Goal: Task Accomplishment & Management: Use online tool/utility

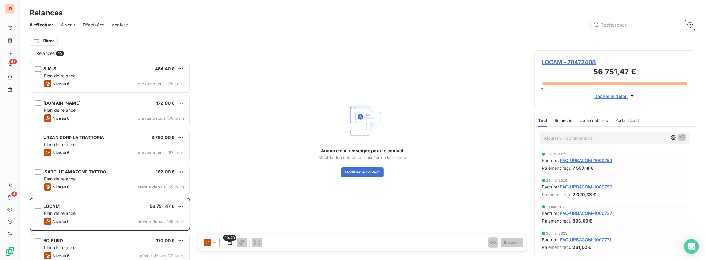
click at [69, 22] on span "À venir" at bounding box center [68, 25] width 14 height 6
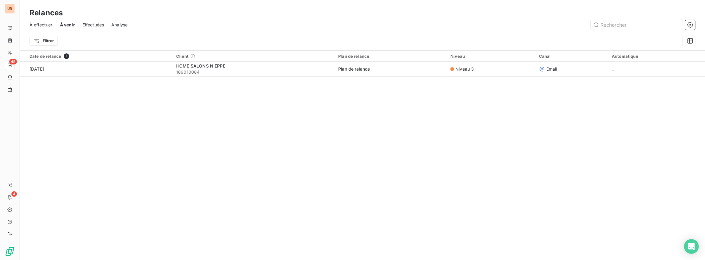
click at [50, 24] on span "À effectuer" at bounding box center [40, 25] width 23 height 6
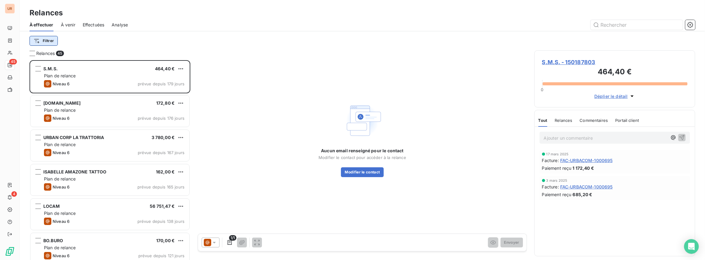
click at [53, 44] on html "UR 45 4 Relances À effectuer À venir Effectuées Analyse Filtrer Relances 45 S.M…" at bounding box center [352, 130] width 705 height 260
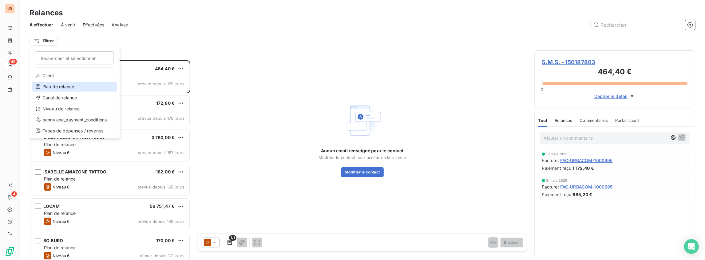
click at [57, 87] on div "Plan de relance" at bounding box center [74, 87] width 85 height 10
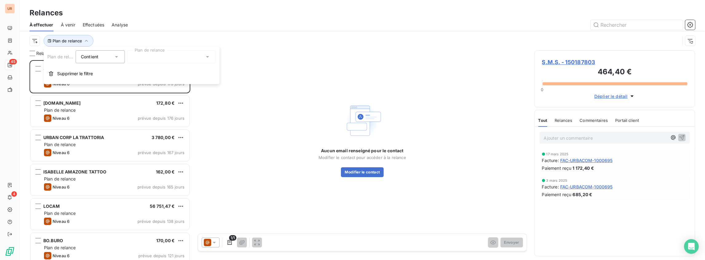
click at [95, 61] on div "Contient" at bounding box center [100, 56] width 49 height 13
click at [96, 60] on div "Contient" at bounding box center [97, 57] width 33 height 9
click at [165, 64] on div "Plan de relance Contient Plan de relance Supprimer le filtre" at bounding box center [132, 65] width 176 height 37
click at [165, 58] on div at bounding box center [171, 56] width 88 height 13
click at [151, 71] on span "Plan de relance" at bounding box center [155, 70] width 32 height 6
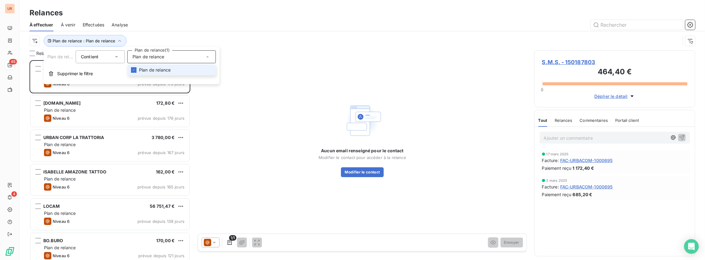
scroll to position [197, 158]
click at [152, 69] on span "Plan de relance" at bounding box center [155, 70] width 32 height 6
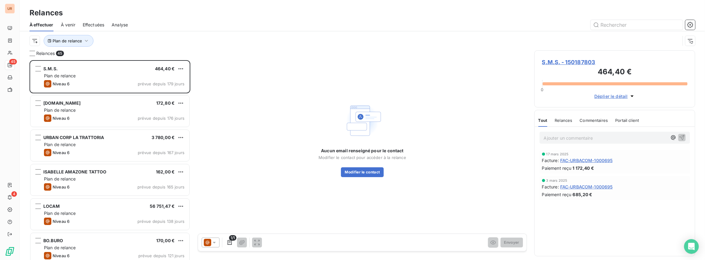
click at [169, 38] on div "Plan de relance" at bounding box center [354, 41] width 650 height 12
click at [84, 39] on icon "button" at bounding box center [86, 41] width 6 height 6
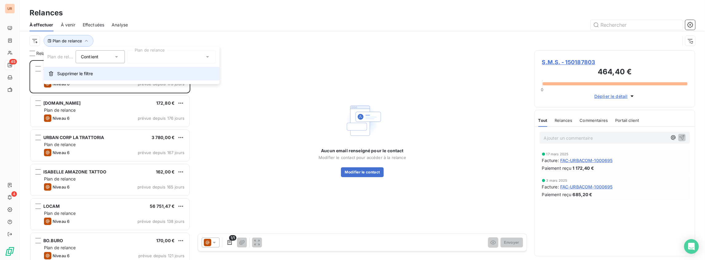
click at [92, 72] on span "Supprimer le filtre" at bounding box center [75, 74] width 36 height 6
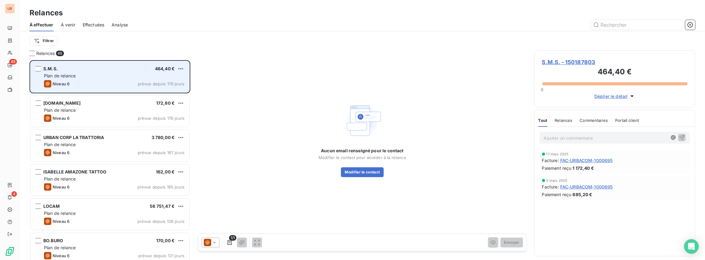
click at [96, 80] on div "Niveau 6 prévue depuis 179 jours" at bounding box center [114, 83] width 140 height 7
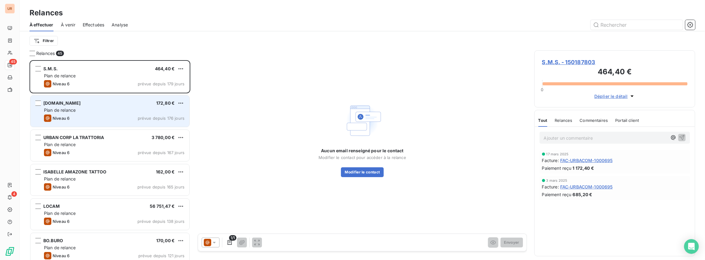
click at [96, 106] on div "[DOMAIN_NAME] 172,80 € Plan de relance Niveau 6 prévue depuis 176 jours" at bounding box center [109, 111] width 159 height 31
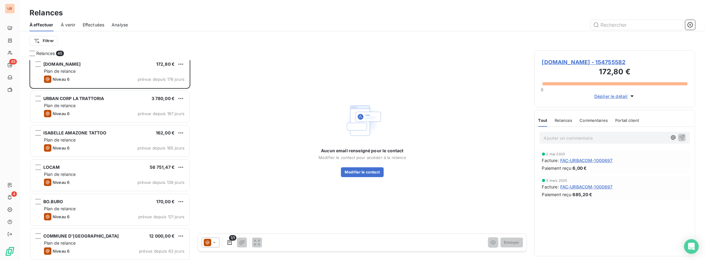
scroll to position [41, 0]
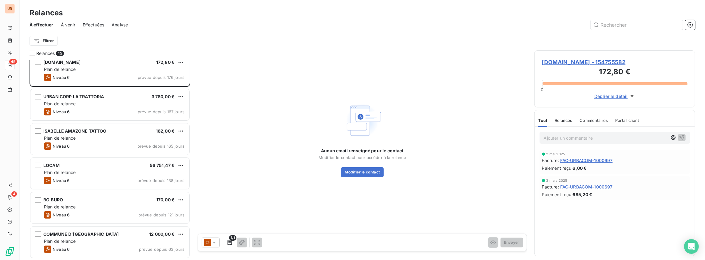
click at [128, 109] on div "S.M.S. 464,40 € Plan de relance Niveau 6 prévue depuis 179 jours [DOMAIN_NAME] …" at bounding box center [109, 160] width 161 height 200
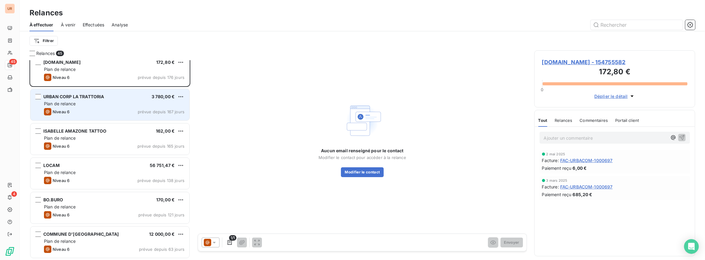
click at [128, 104] on div "Plan de relance" at bounding box center [114, 104] width 140 height 6
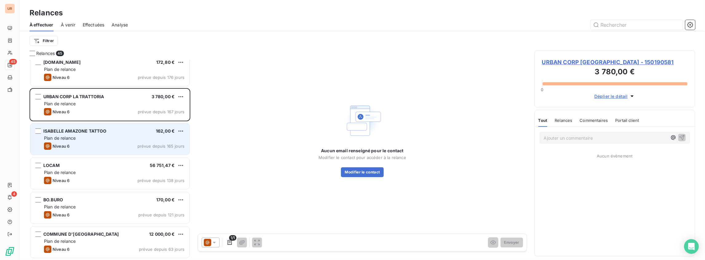
click at [112, 133] on div "[PERSON_NAME] AMAZONE TATTOO 162,00 €" at bounding box center [114, 131] width 140 height 6
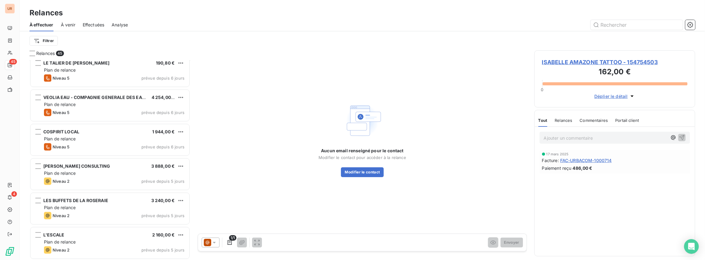
scroll to position [1349, 0]
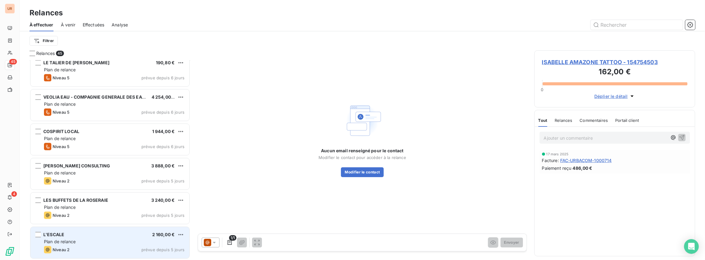
click at [92, 231] on div "L'ESCALE 2 160,00 € Plan de relance Niveau 2 prévue depuis 5 jours" at bounding box center [109, 242] width 159 height 31
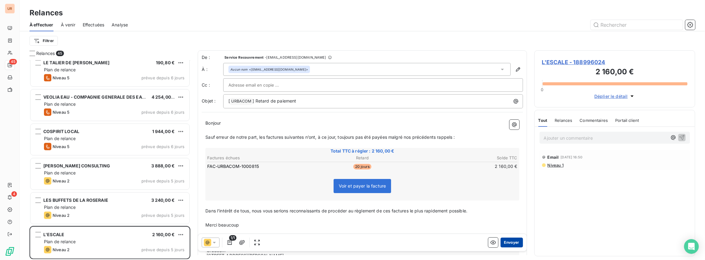
click at [505, 243] on button "Envoyer" at bounding box center [511, 243] width 22 height 10
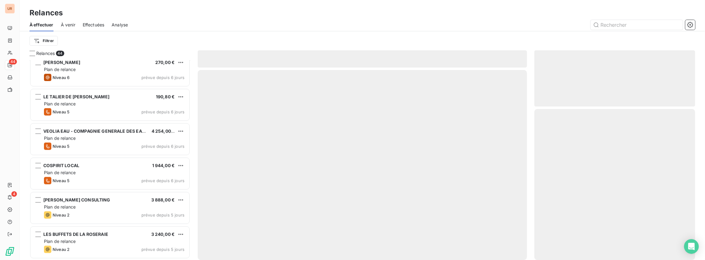
scroll to position [1314, 0]
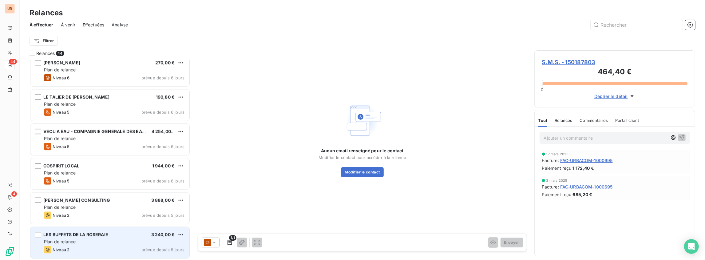
click at [114, 234] on div "LES BUFFETS DE LA ROSERAIE 3 240,00 €" at bounding box center [114, 235] width 140 height 6
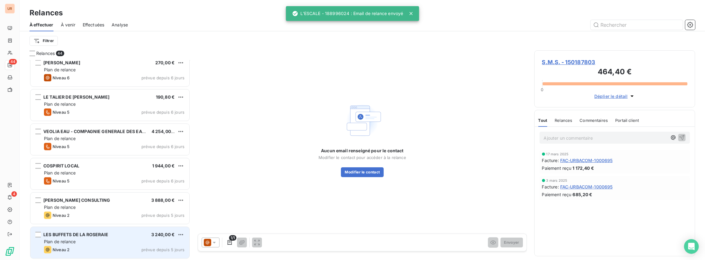
click at [96, 235] on span "LES BUFFETS DE LA ROSERAIE" at bounding box center [75, 234] width 65 height 5
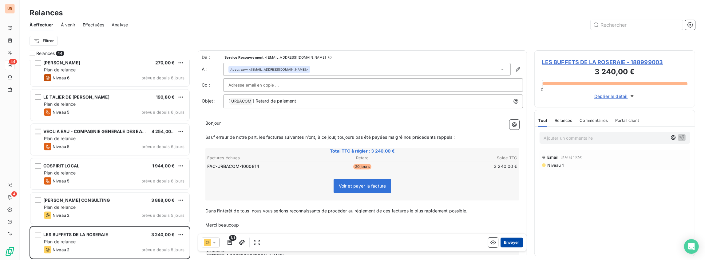
click at [512, 247] on button "Envoyer" at bounding box center [511, 243] width 22 height 10
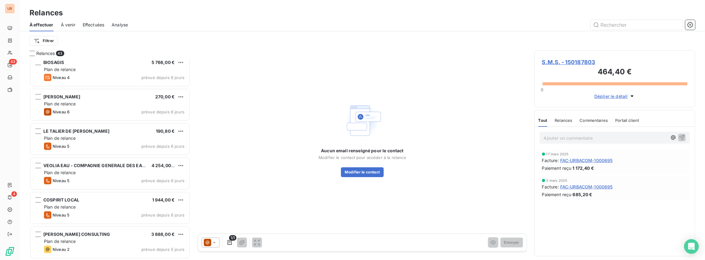
scroll to position [1280, 0]
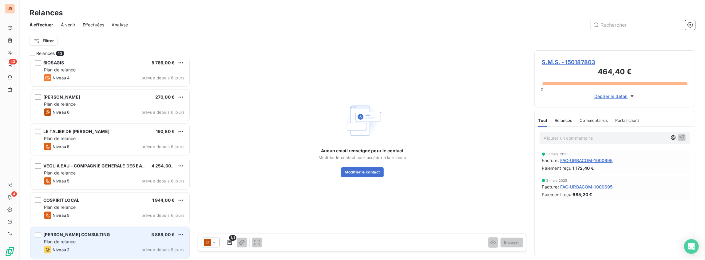
click at [97, 235] on div "[PERSON_NAME] CONSULTING 3 888,00 €" at bounding box center [114, 235] width 140 height 6
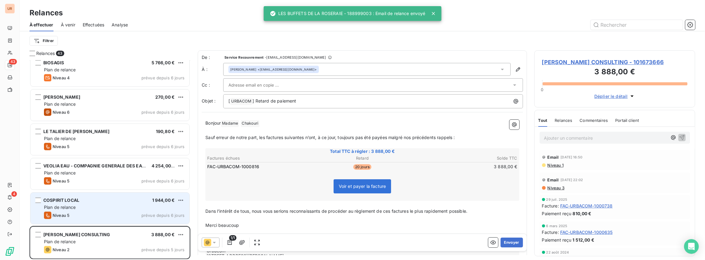
click at [104, 215] on div "Niveau 5 prévue depuis 6 jours" at bounding box center [114, 215] width 140 height 7
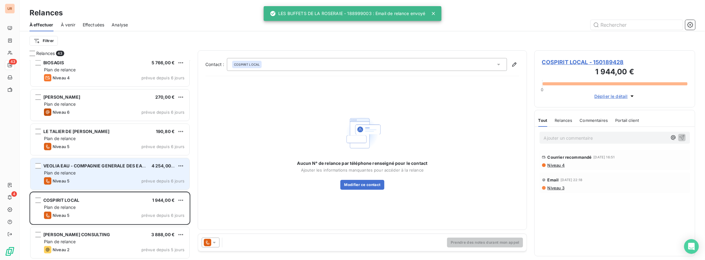
click at [127, 167] on span "VEOLIA EAU - COMPAGNIE GENERALE DES EAUX" at bounding box center [95, 165] width 105 height 5
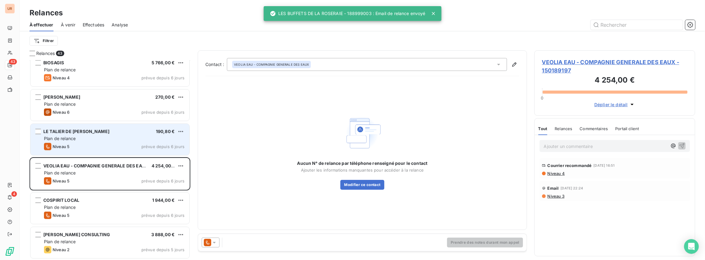
click at [117, 141] on div "Plan de relance" at bounding box center [114, 138] width 140 height 6
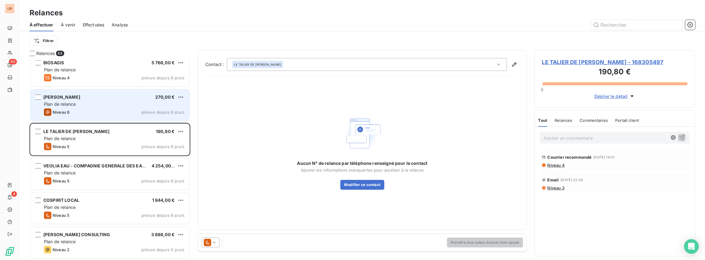
click at [107, 112] on div "Niveau 6 prévue depuis 6 jours" at bounding box center [114, 111] width 140 height 7
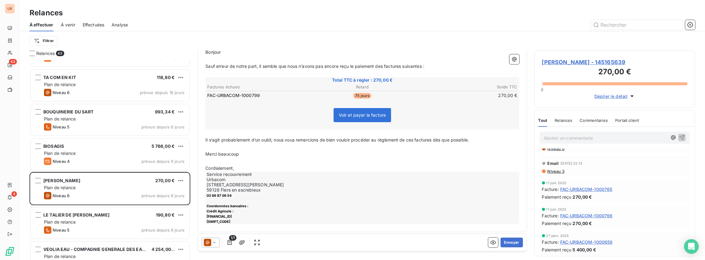
scroll to position [1177, 0]
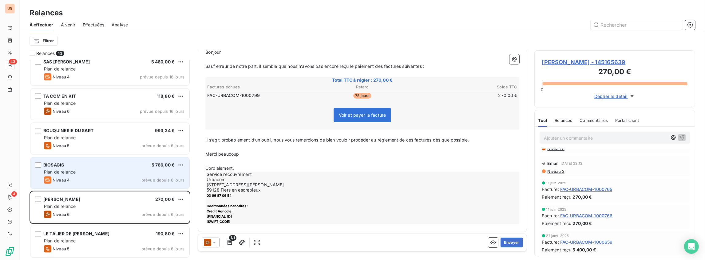
click at [112, 165] on div "BIOSAGIS 5 766,00 €" at bounding box center [114, 165] width 140 height 6
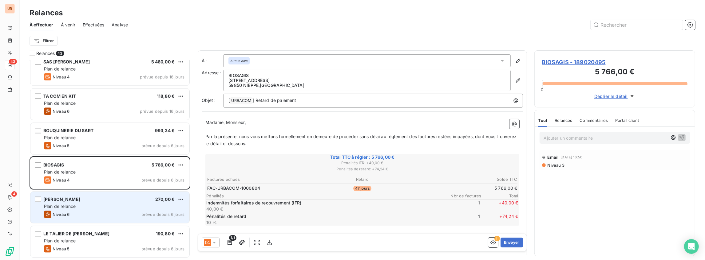
click at [123, 196] on div "NADIAN 270,00 € Plan de relance Niveau 6 prévue depuis 6 jours" at bounding box center [109, 207] width 159 height 31
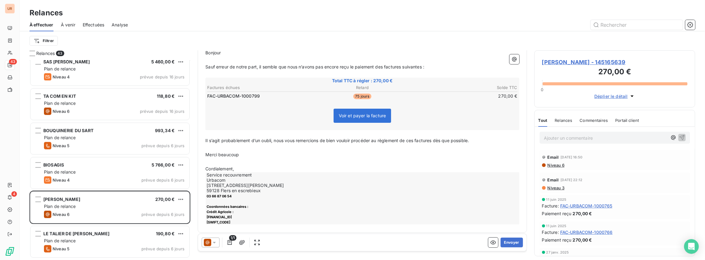
scroll to position [71, 0]
click at [506, 246] on button "Envoyer" at bounding box center [511, 243] width 22 height 10
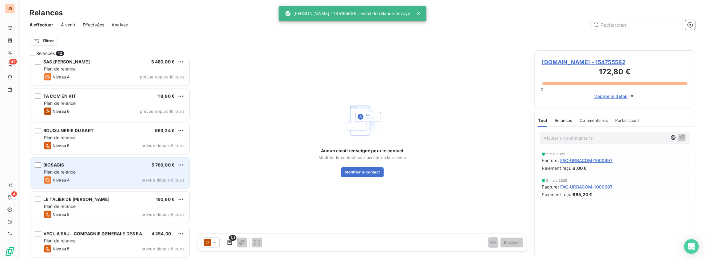
click at [119, 181] on div "Niveau 4 prévue depuis 6 jours" at bounding box center [114, 179] width 140 height 7
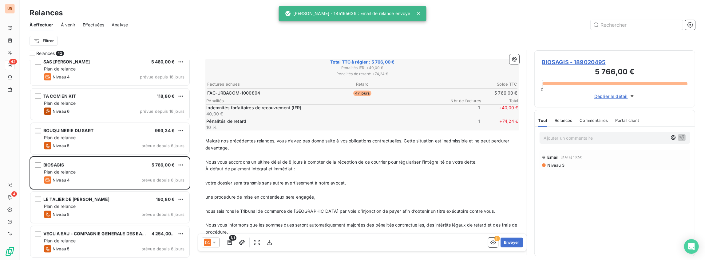
scroll to position [135, 0]
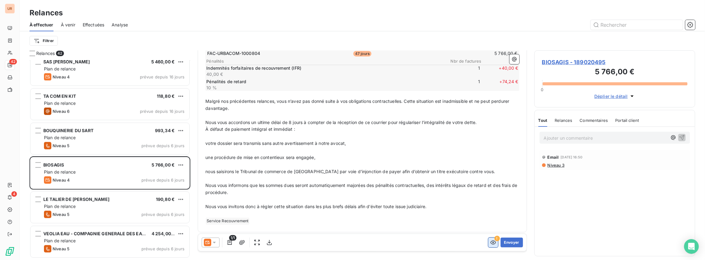
click at [490, 242] on icon "button" at bounding box center [493, 243] width 6 height 4
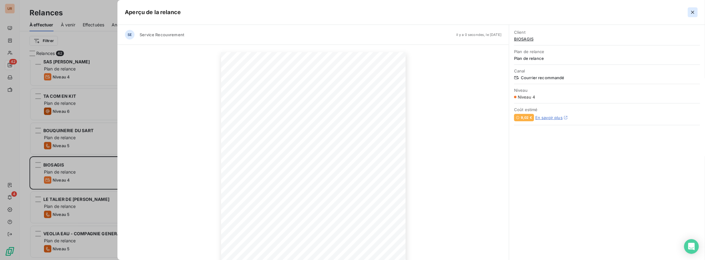
click at [692, 10] on icon "button" at bounding box center [692, 12] width 6 height 6
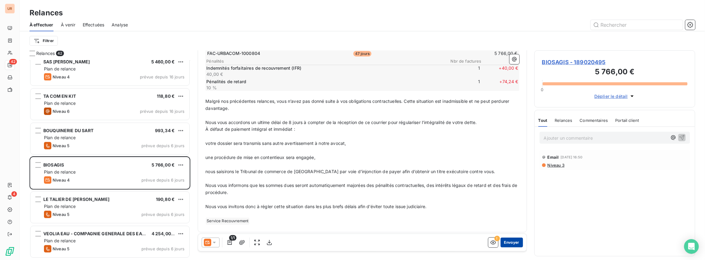
click at [506, 241] on button "Envoyer" at bounding box center [511, 243] width 22 height 10
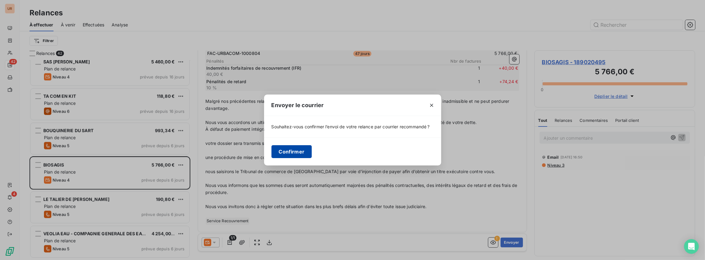
click at [288, 149] on button "Confirmer" at bounding box center [291, 151] width 41 height 13
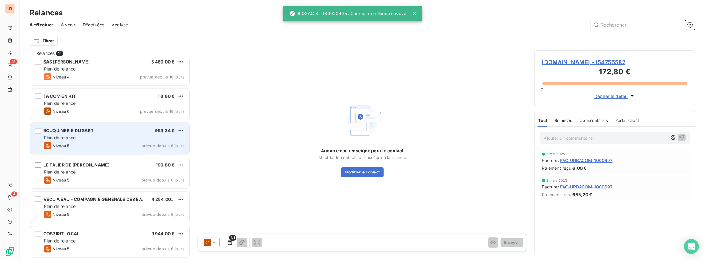
click at [100, 143] on div "Niveau 5 prévue depuis 6 jours" at bounding box center [114, 145] width 140 height 7
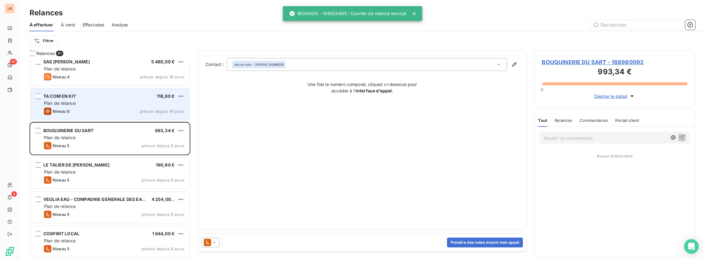
click at [111, 114] on div "Niveau 6 prévue depuis 16 jours" at bounding box center [114, 111] width 140 height 7
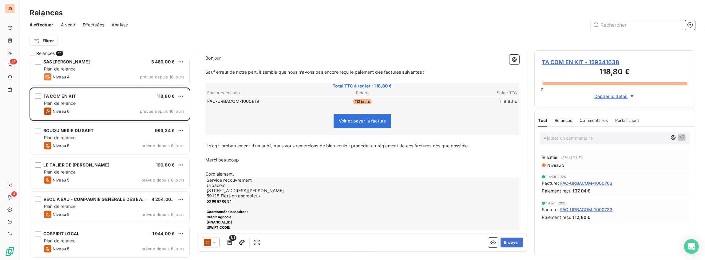
scroll to position [71, 0]
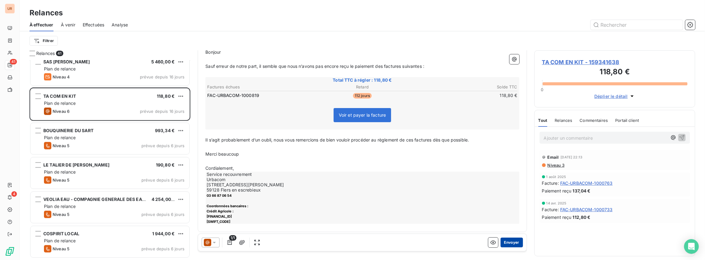
click at [505, 242] on button "Envoyer" at bounding box center [511, 243] width 22 height 10
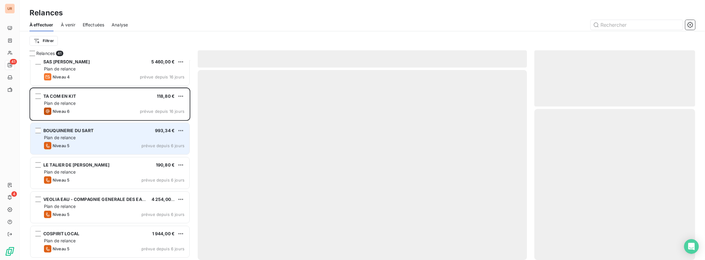
scroll to position [1176, 0]
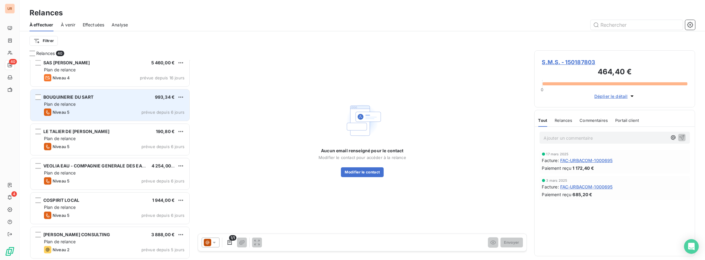
click at [100, 106] on div "Plan de relance" at bounding box center [114, 104] width 140 height 6
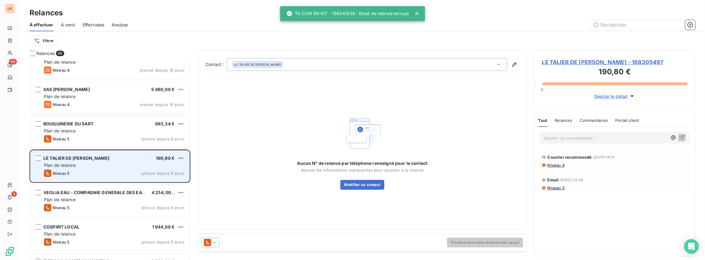
scroll to position [1136, 0]
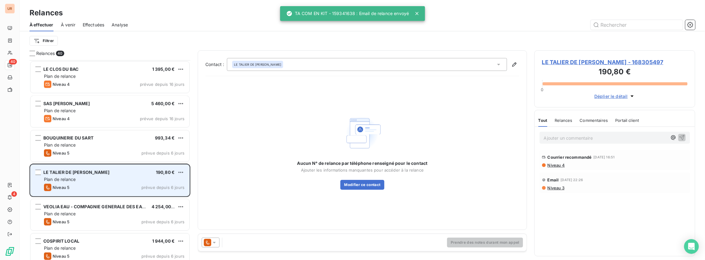
click at [98, 175] on div "LE TALIER DE DIDY'S 190,80 € Plan de relance Niveau 5 prévue depuis 6 jours" at bounding box center [109, 180] width 159 height 31
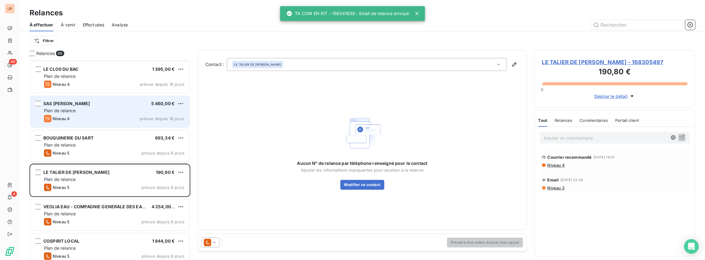
click at [100, 111] on div "Plan de relance" at bounding box center [114, 111] width 140 height 6
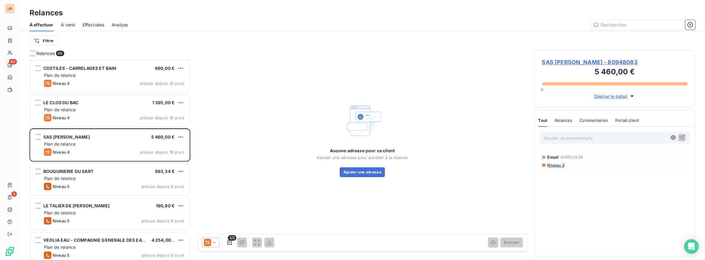
scroll to position [1094, 0]
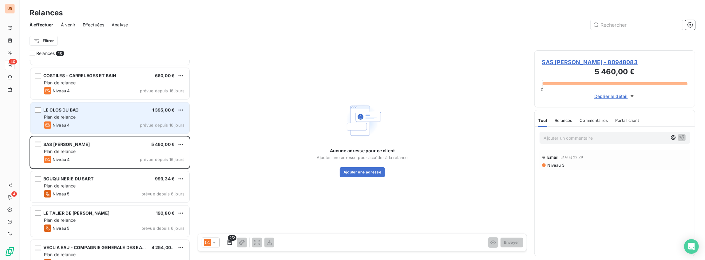
click at [93, 127] on div "Niveau 4 prévue depuis 16 jours" at bounding box center [114, 125] width 140 height 7
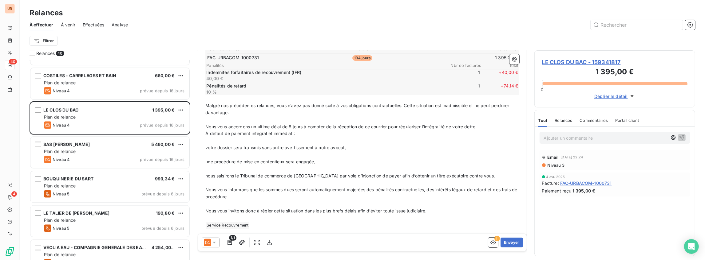
scroll to position [135, 0]
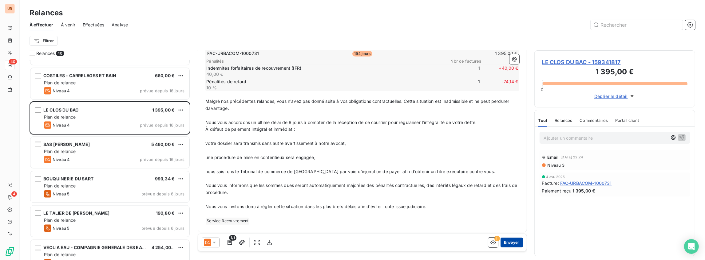
click at [512, 242] on button "Envoyer" at bounding box center [511, 243] width 22 height 10
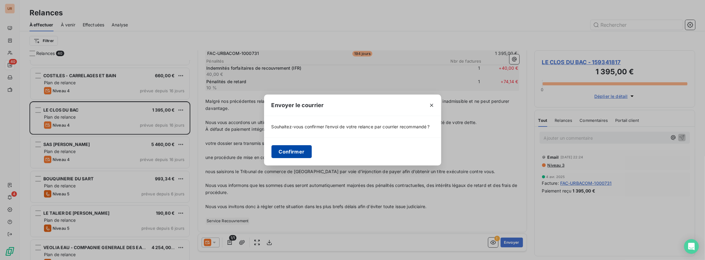
click at [294, 151] on button "Confirmer" at bounding box center [291, 151] width 41 height 13
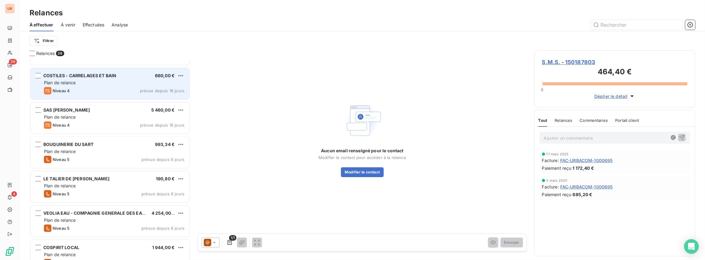
click at [103, 84] on div "Plan de relance" at bounding box center [114, 83] width 140 height 6
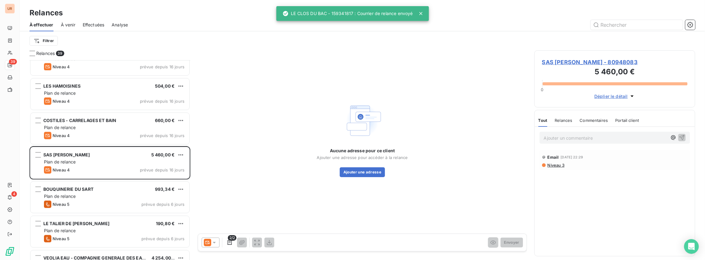
scroll to position [1033, 0]
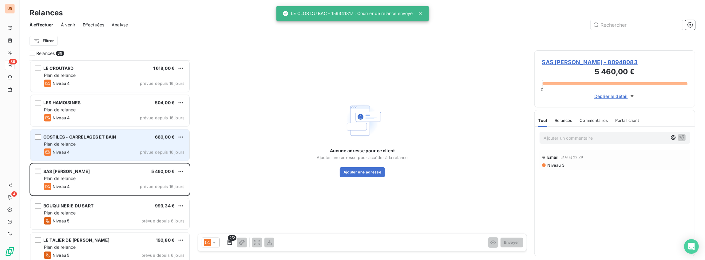
click at [82, 130] on div "COSTILES - CARRELAGES ET BAIN 660,00 € Plan de relance Niveau 4 prévue depuis 1…" at bounding box center [109, 145] width 159 height 31
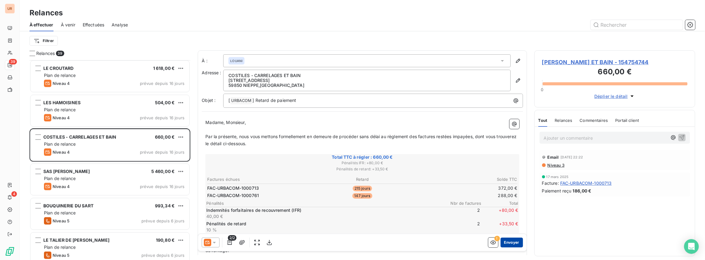
click at [507, 241] on button "Envoyer" at bounding box center [511, 243] width 22 height 10
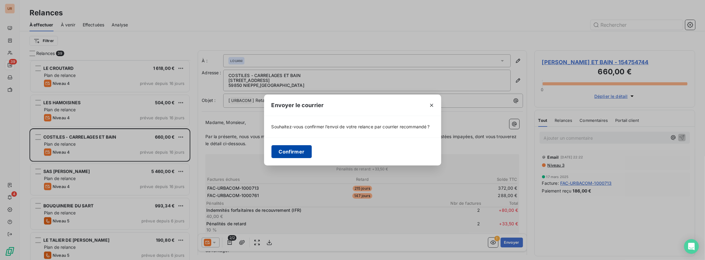
click at [299, 153] on button "Confirmer" at bounding box center [291, 151] width 41 height 13
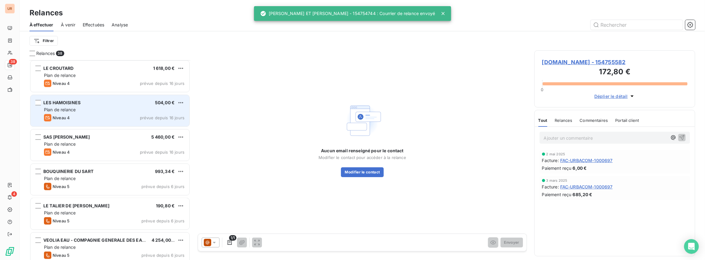
click at [116, 112] on div "Plan de relance" at bounding box center [114, 110] width 140 height 6
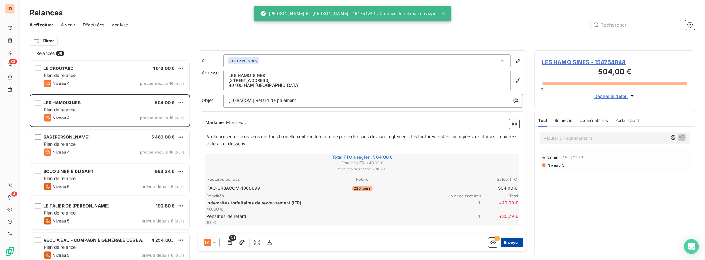
click at [505, 245] on button "Envoyer" at bounding box center [511, 243] width 22 height 10
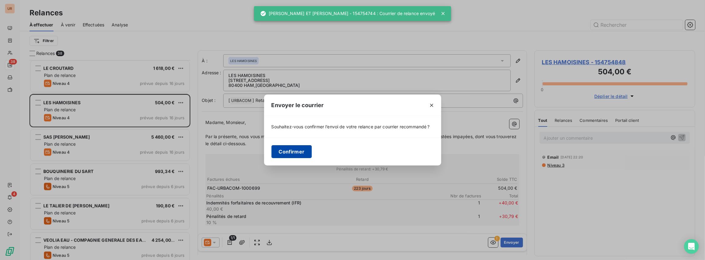
click at [302, 151] on button "Confirmer" at bounding box center [291, 151] width 41 height 13
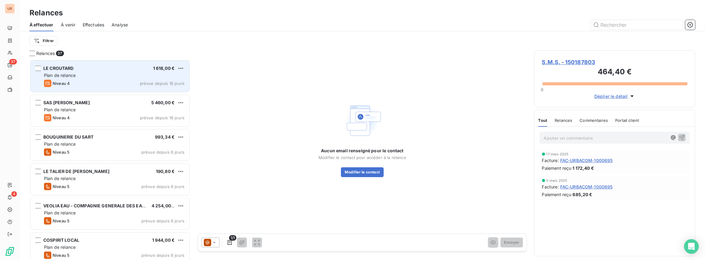
click at [114, 89] on div "LE CROUTARD 1 618,00 € Plan de relance Niveau 4 prévue depuis 16 jours" at bounding box center [109, 76] width 159 height 31
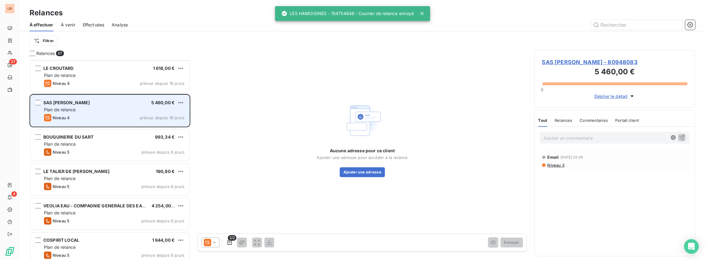
click at [135, 115] on div "Niveau 4 prévue depuis 16 jours" at bounding box center [114, 117] width 140 height 7
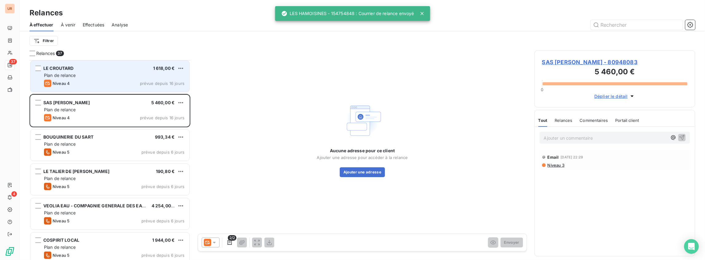
click at [113, 82] on div "Niveau 4 prévue depuis 16 jours" at bounding box center [114, 83] width 140 height 7
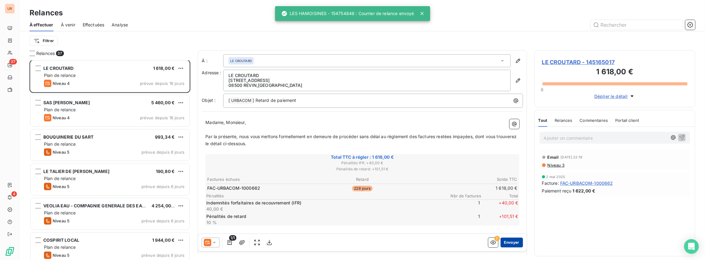
click at [508, 244] on button "Envoyer" at bounding box center [511, 243] width 22 height 10
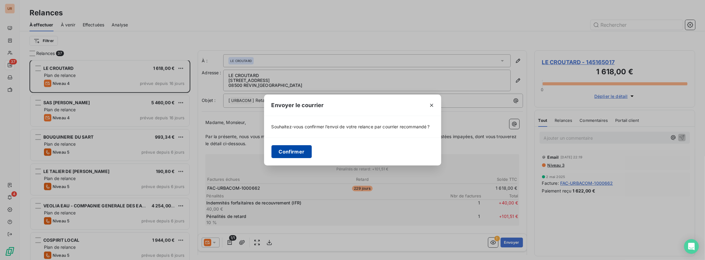
click at [282, 151] on button "Confirmer" at bounding box center [291, 151] width 41 height 13
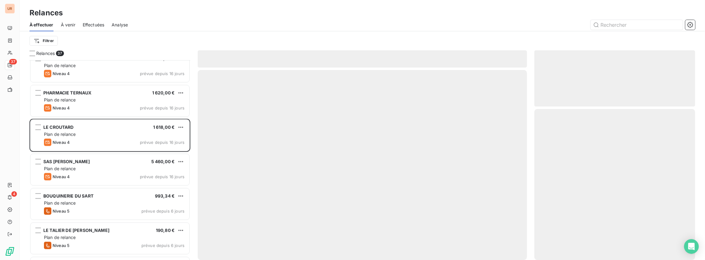
scroll to position [972, 0]
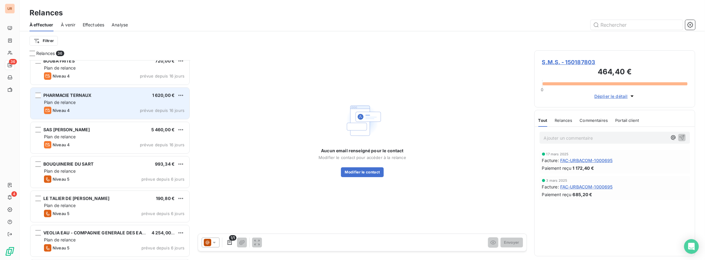
click at [95, 108] on div "Niveau 4 prévue depuis 16 jours" at bounding box center [114, 110] width 140 height 7
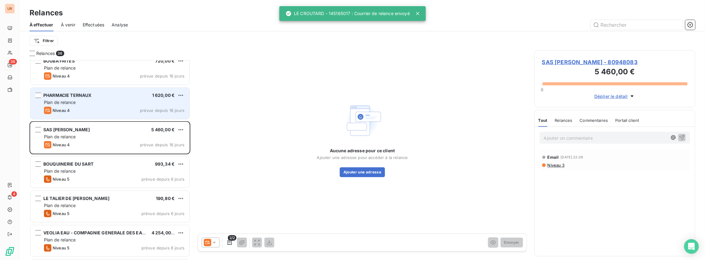
click at [119, 107] on div "Niveau 4 prévue depuis 16 jours" at bounding box center [114, 110] width 140 height 7
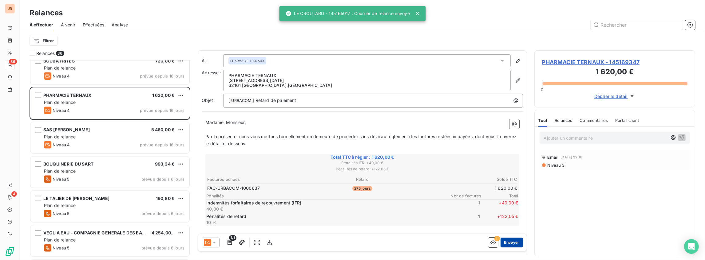
click at [503, 241] on button "Envoyer" at bounding box center [511, 243] width 22 height 10
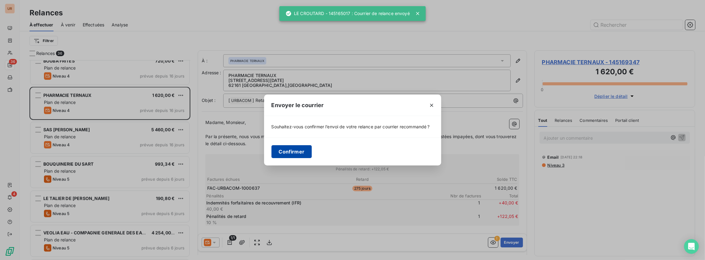
click at [284, 146] on button "Confirmer" at bounding box center [291, 151] width 41 height 13
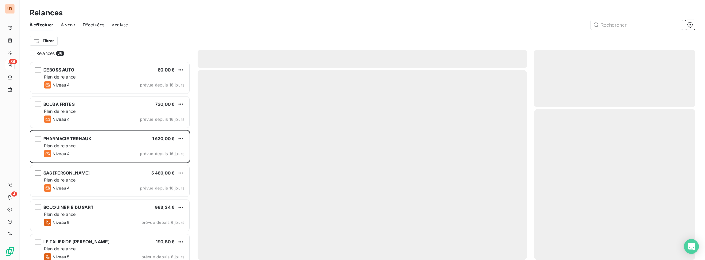
scroll to position [910, 0]
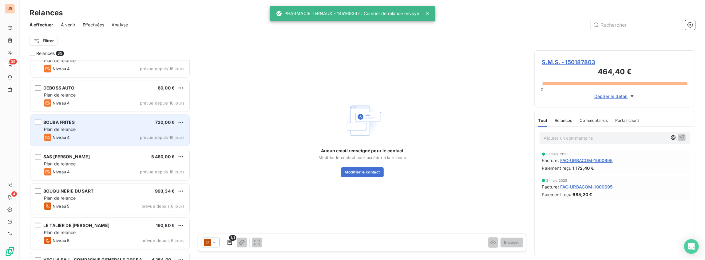
click at [111, 123] on div "[MEDICAL_DATA] FRITES 720,00 €" at bounding box center [114, 123] width 140 height 6
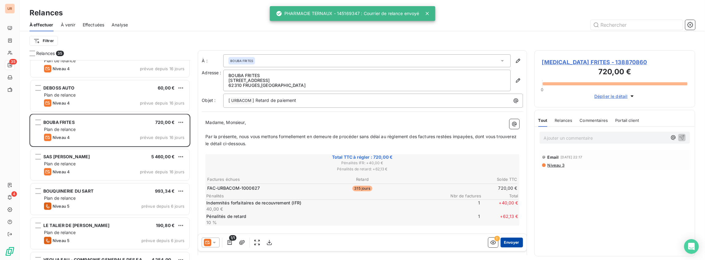
click at [506, 243] on button "Envoyer" at bounding box center [511, 243] width 22 height 10
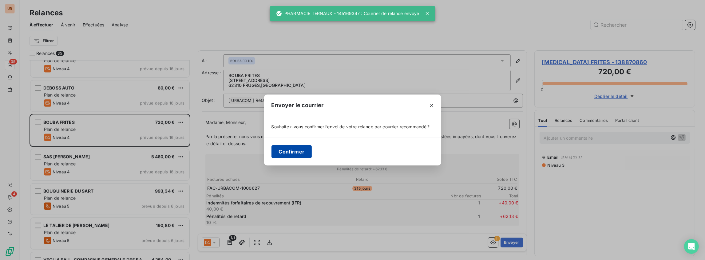
click at [282, 148] on button "Confirmer" at bounding box center [291, 151] width 41 height 13
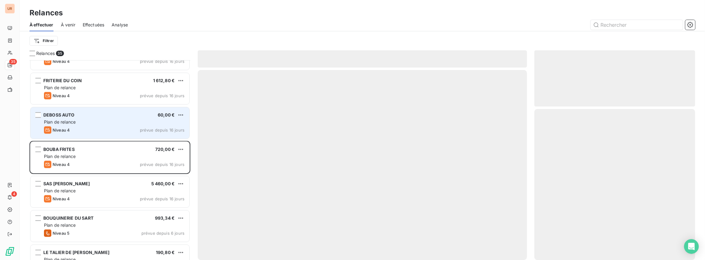
scroll to position [869, 0]
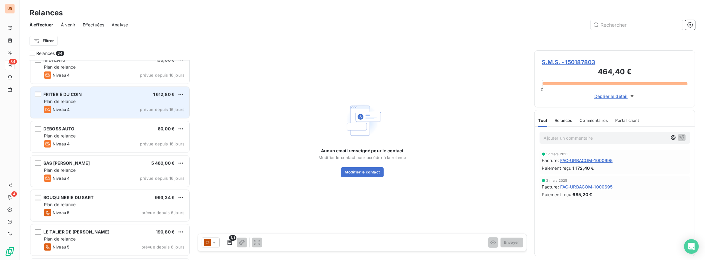
click at [104, 108] on div "Niveau 4 prévue depuis 16 jours" at bounding box center [114, 109] width 140 height 7
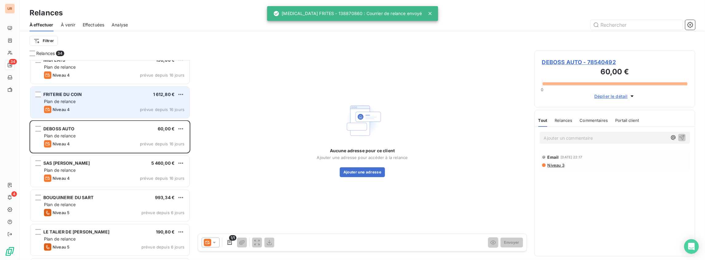
click at [100, 109] on div "Niveau 4 prévue depuis 16 jours" at bounding box center [114, 109] width 140 height 7
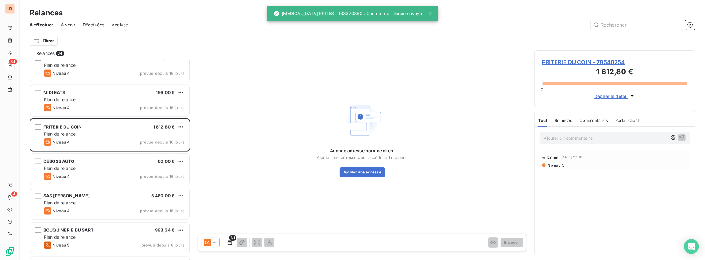
scroll to position [828, 0]
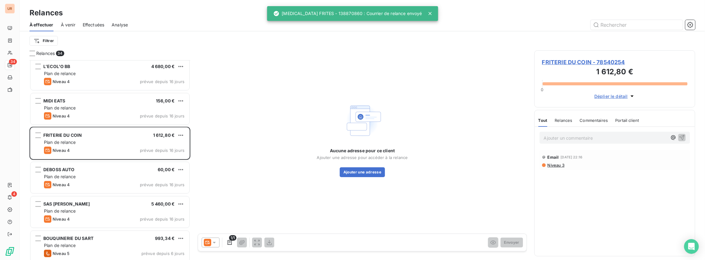
click at [116, 102] on div "VSP AUTO EPPEVILLE 780,00 € Plan de relance Niveau 4 prévue depuis 16 jours HEM…" at bounding box center [109, 160] width 161 height 200
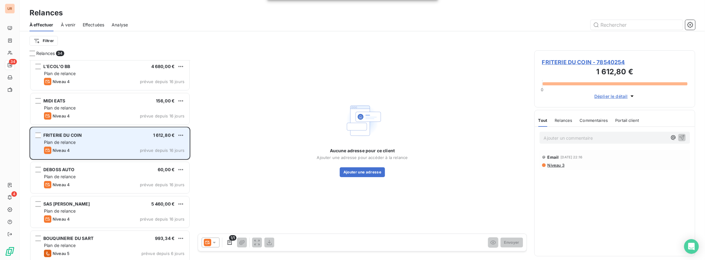
click at [110, 141] on div "Plan de relance" at bounding box center [114, 142] width 140 height 6
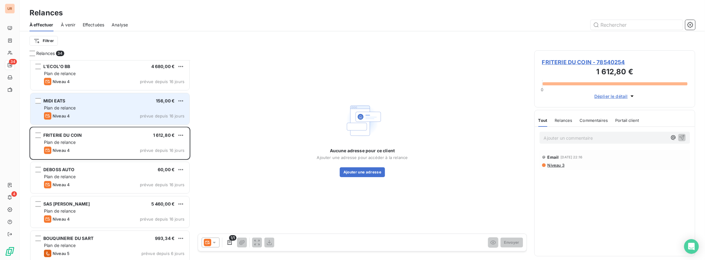
click at [108, 115] on div "Niveau 4 prévue depuis 16 jours" at bounding box center [114, 115] width 140 height 7
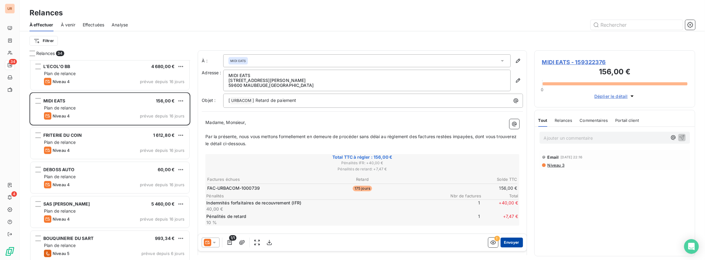
click at [516, 242] on button "Envoyer" at bounding box center [511, 243] width 22 height 10
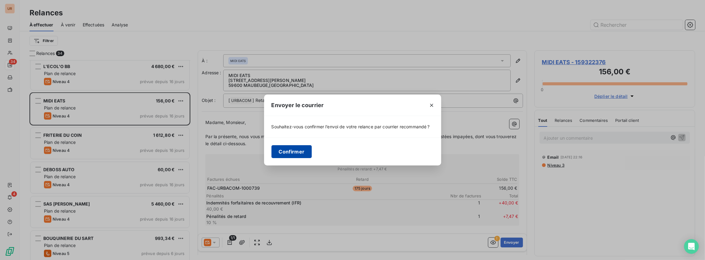
click at [301, 151] on button "Confirmer" at bounding box center [291, 151] width 41 height 13
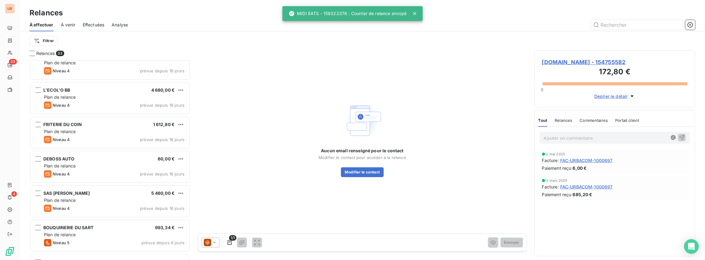
scroll to position [787, 0]
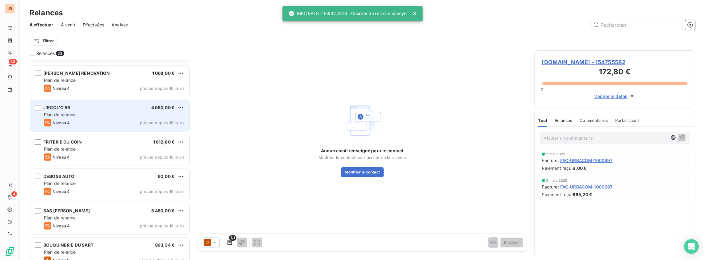
click at [88, 116] on div "Plan de relance" at bounding box center [114, 115] width 140 height 6
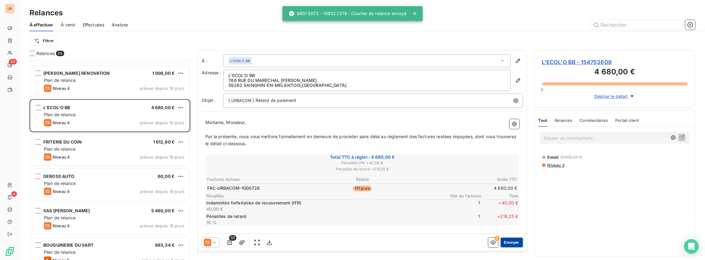
click at [509, 238] on button "Envoyer" at bounding box center [511, 243] width 22 height 10
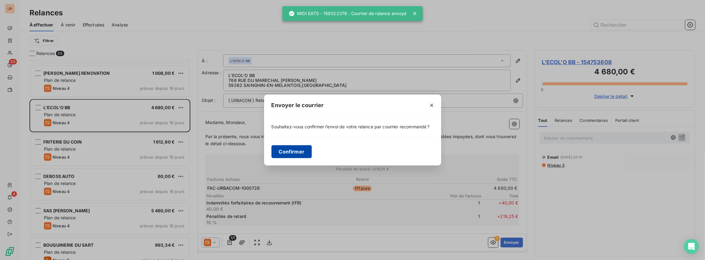
click at [305, 151] on button "Confirmer" at bounding box center [291, 151] width 41 height 13
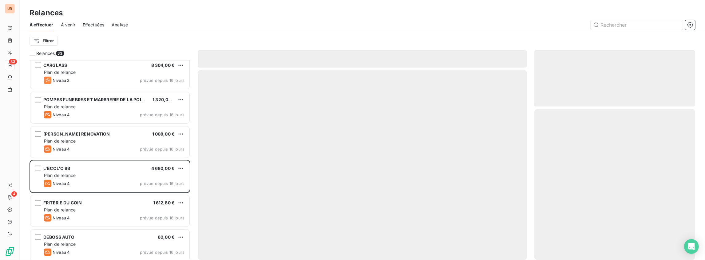
scroll to position [726, 0]
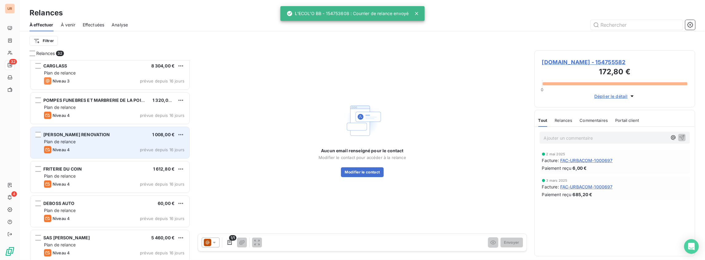
click at [113, 139] on div "Plan de relance" at bounding box center [114, 142] width 140 height 6
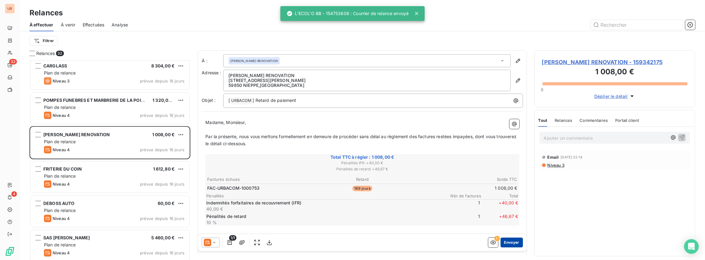
click at [503, 242] on button "Envoyer" at bounding box center [511, 243] width 22 height 10
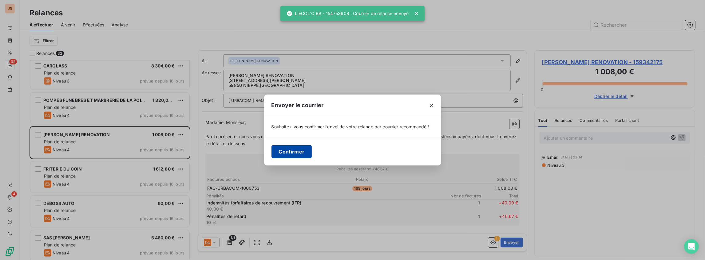
click at [286, 155] on button "Confirmer" at bounding box center [291, 151] width 41 height 13
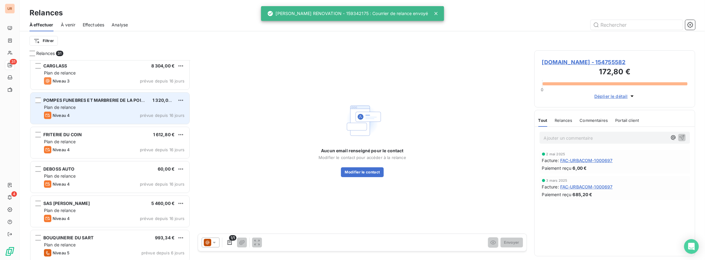
click at [118, 111] on div "POMPES FUNEBRES ET MARBRERIE DE LA POINTE 1 320,00 € Plan de relance Niveau 4 p…" at bounding box center [109, 108] width 159 height 31
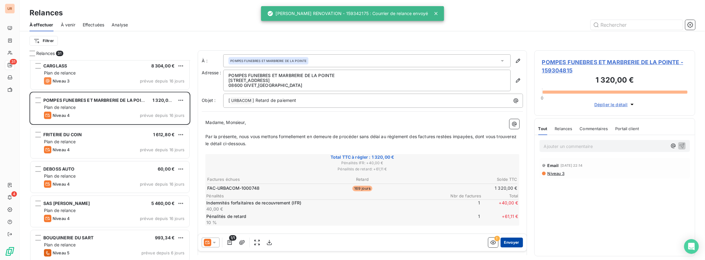
click at [517, 244] on button "Envoyer" at bounding box center [511, 243] width 22 height 10
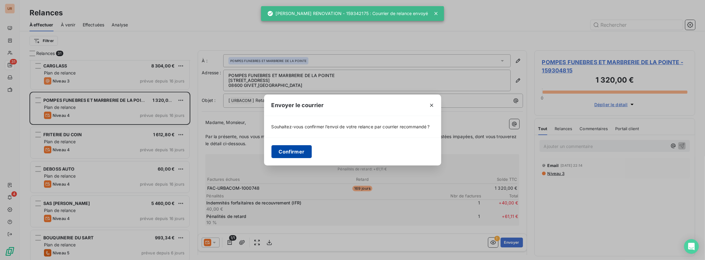
click at [294, 150] on button "Confirmer" at bounding box center [291, 151] width 41 height 13
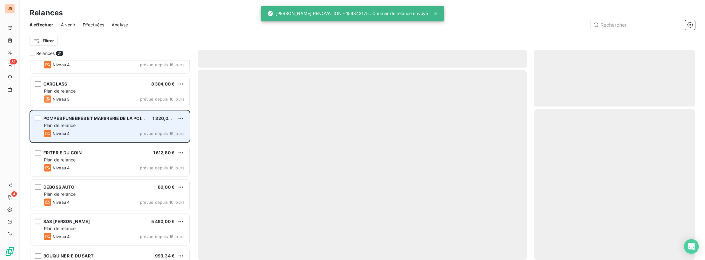
scroll to position [705, 0]
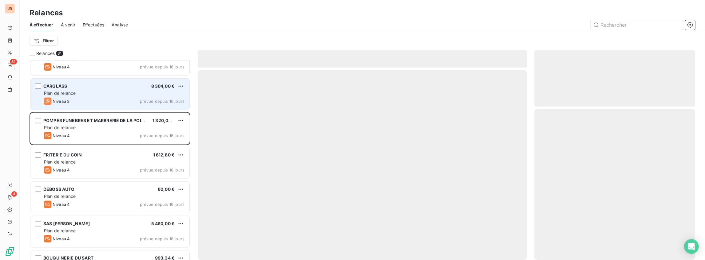
click at [99, 101] on div "Niveau 3 prévue depuis 16 jours" at bounding box center [114, 101] width 140 height 7
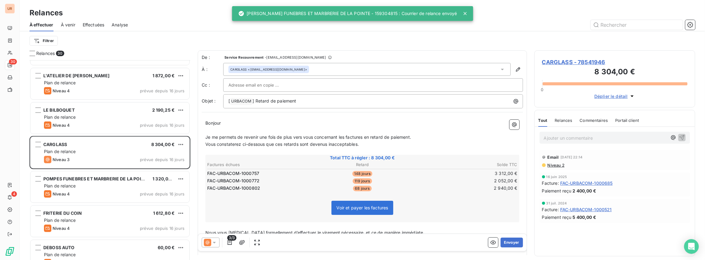
scroll to position [644, 0]
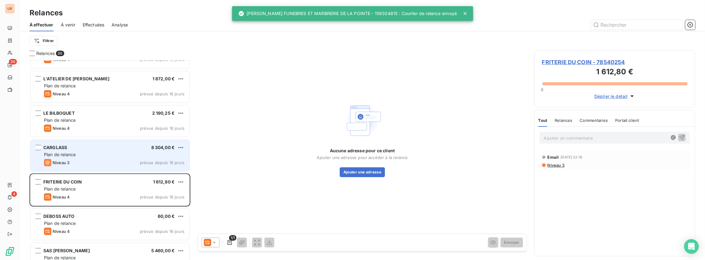
click at [114, 142] on div "CARGLASS 8 304,00 € Plan de relance Niveau 3 prévue depuis 16 jours" at bounding box center [109, 155] width 159 height 31
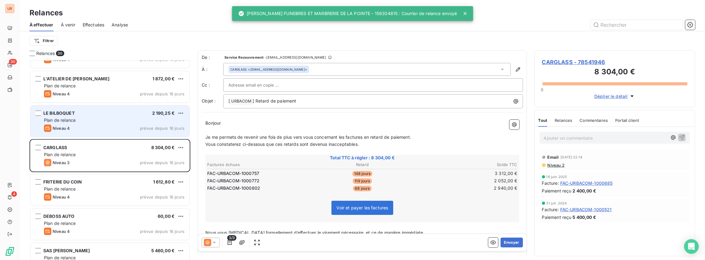
click at [114, 122] on div "Plan de relance" at bounding box center [114, 120] width 140 height 6
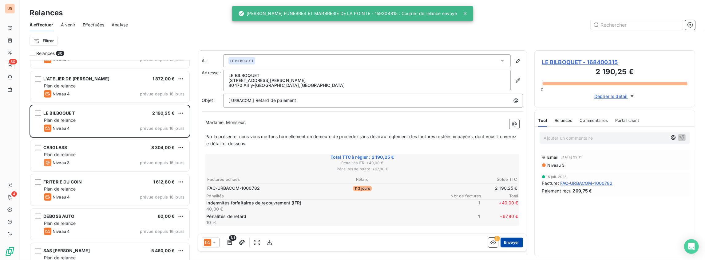
click at [510, 245] on button "Envoyer" at bounding box center [511, 243] width 22 height 10
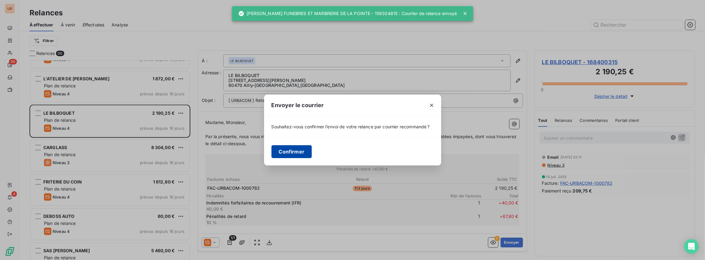
click at [286, 153] on button "Confirmer" at bounding box center [291, 151] width 41 height 13
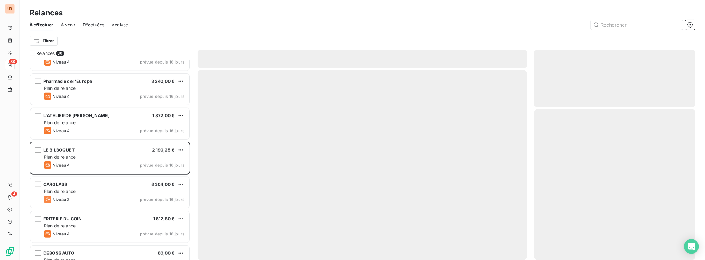
scroll to position [603, 0]
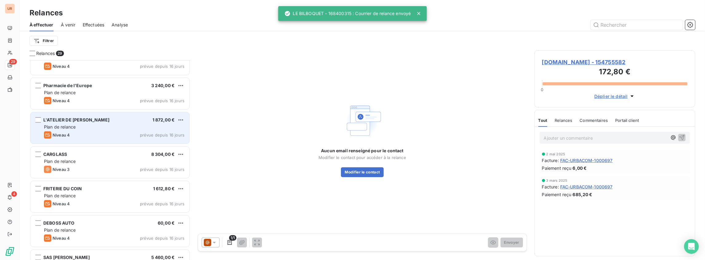
click at [96, 128] on div "Plan de relance" at bounding box center [114, 127] width 140 height 6
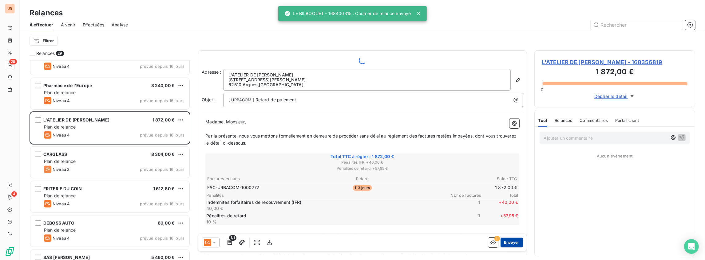
click at [503, 244] on button "Envoyer" at bounding box center [511, 243] width 22 height 10
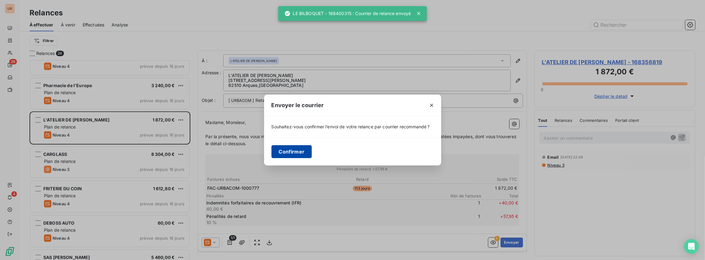
click at [302, 150] on button "Confirmer" at bounding box center [291, 151] width 41 height 13
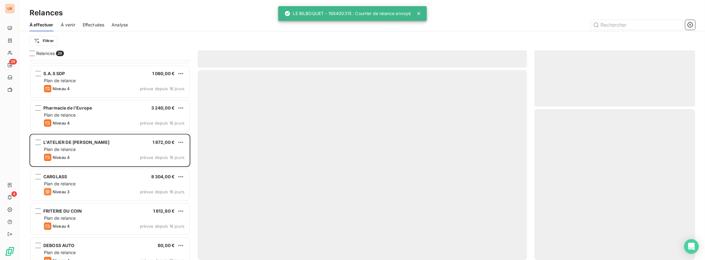
scroll to position [562, 0]
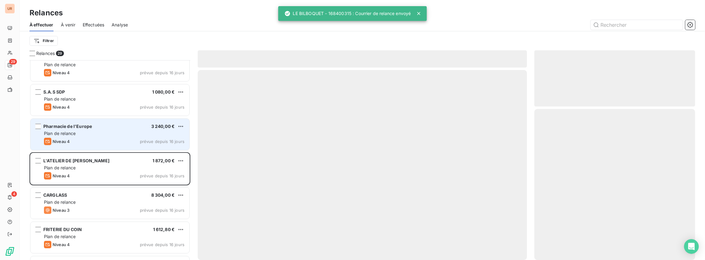
click at [111, 141] on div "Niveau 4 prévue depuis 16 jours" at bounding box center [114, 141] width 140 height 7
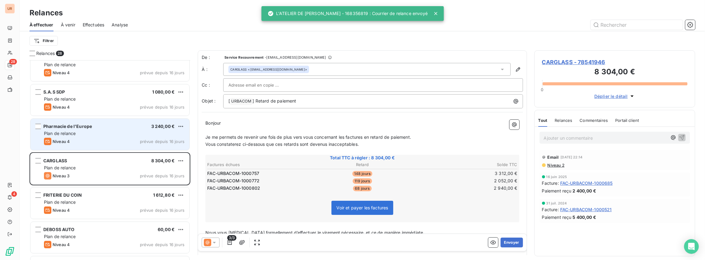
click at [87, 133] on div "Plan de relance" at bounding box center [114, 134] width 140 height 6
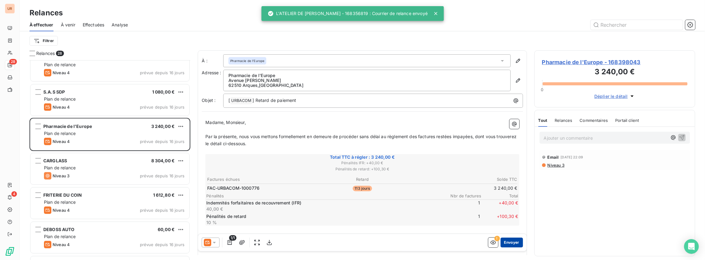
click at [503, 239] on button "Envoyer" at bounding box center [511, 243] width 22 height 10
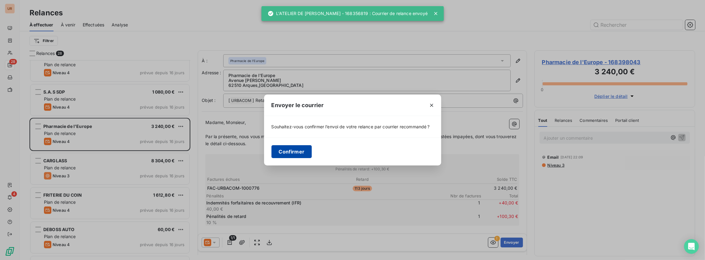
click at [294, 149] on button "Confirmer" at bounding box center [291, 151] width 41 height 13
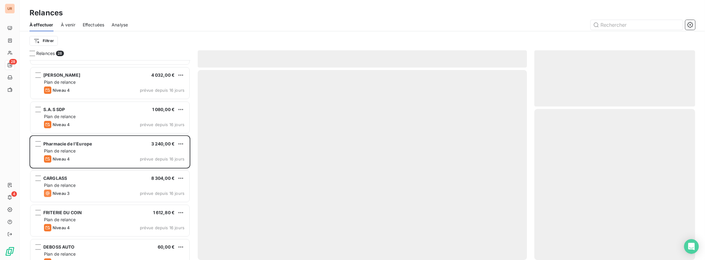
scroll to position [541, 0]
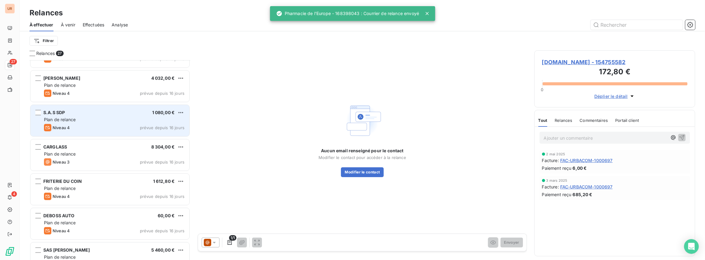
click at [93, 120] on div "Plan de relance" at bounding box center [114, 120] width 140 height 6
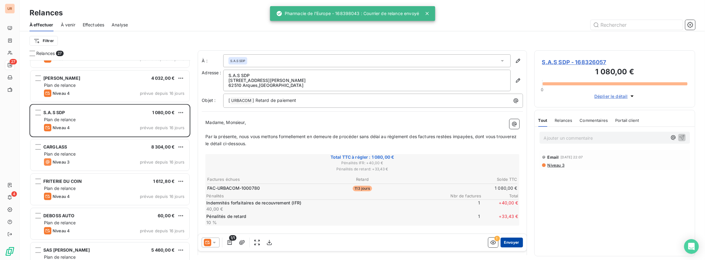
click at [510, 242] on button "Envoyer" at bounding box center [511, 243] width 22 height 10
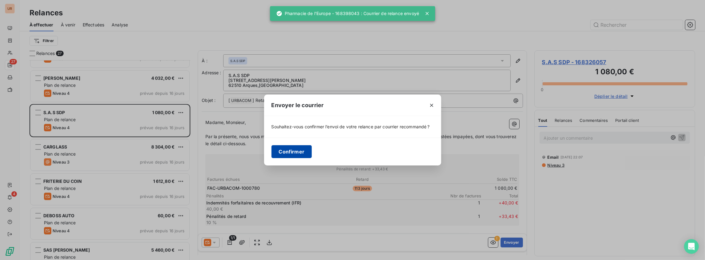
click at [288, 153] on button "Confirmer" at bounding box center [291, 151] width 41 height 13
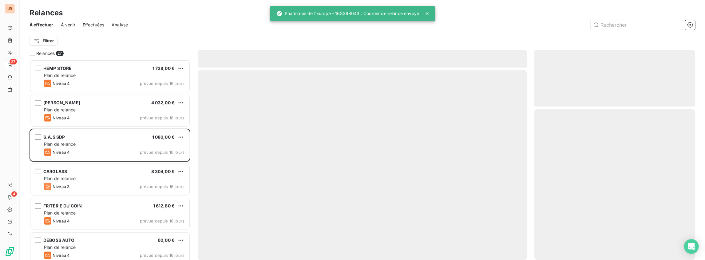
scroll to position [501, 0]
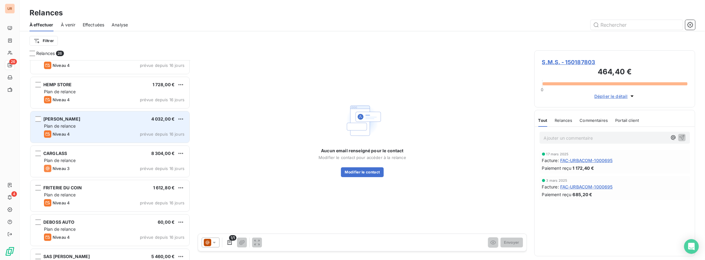
click at [95, 123] on div "Plan de relance" at bounding box center [114, 126] width 140 height 6
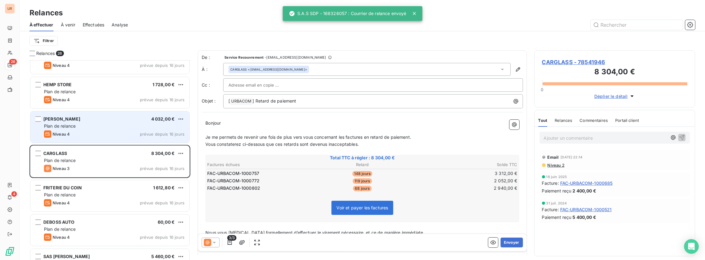
click at [132, 130] on div "[PERSON_NAME] 4 032,00 € Plan de relance Niveau 4 prévue depuis 16 jours" at bounding box center [109, 127] width 159 height 31
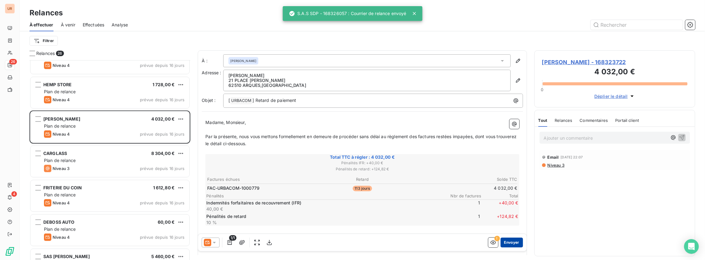
click at [506, 240] on button "Envoyer" at bounding box center [511, 243] width 22 height 10
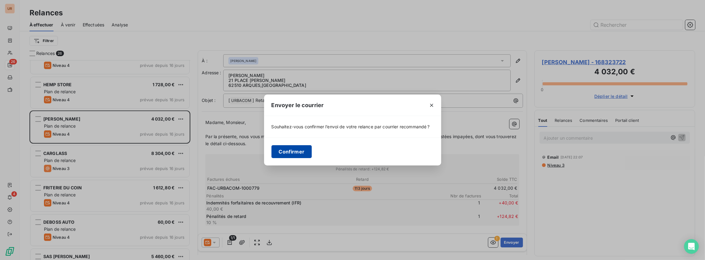
click at [281, 149] on button "Confirmer" at bounding box center [291, 151] width 41 height 13
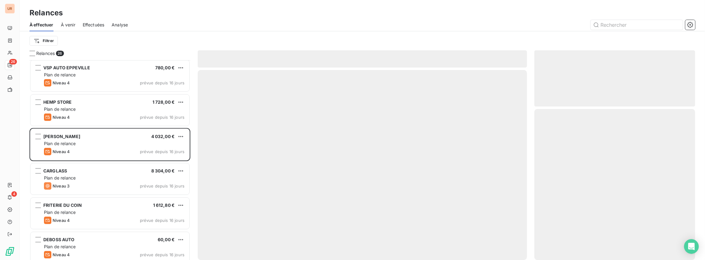
scroll to position [480, 0]
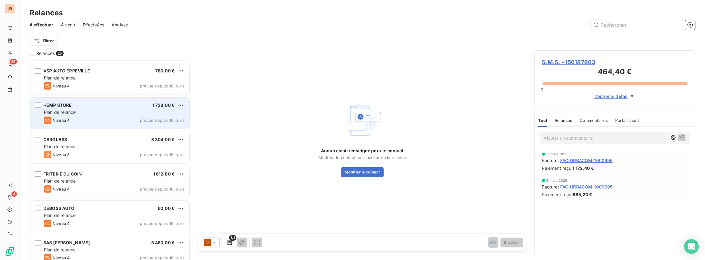
click at [89, 116] on div "HEMP STORE 1 728,00 € Plan de relance Niveau 4 prévue depuis 16 jours" at bounding box center [109, 113] width 159 height 31
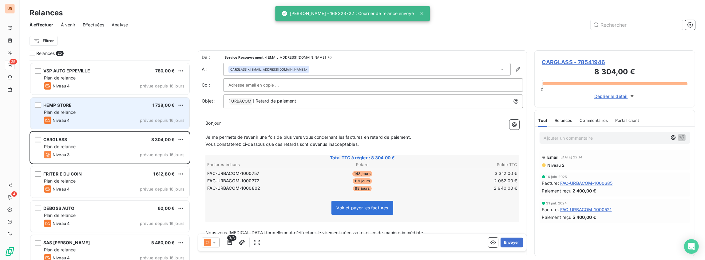
click at [130, 116] on div "HEMP STORE 1 728,00 € Plan de relance Niveau 4 prévue depuis 16 jours" at bounding box center [109, 113] width 159 height 31
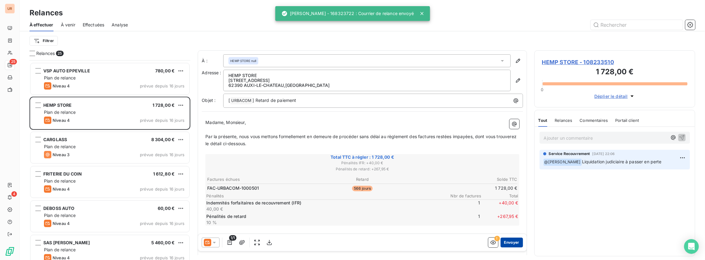
click at [505, 241] on button "Envoyer" at bounding box center [511, 243] width 22 height 10
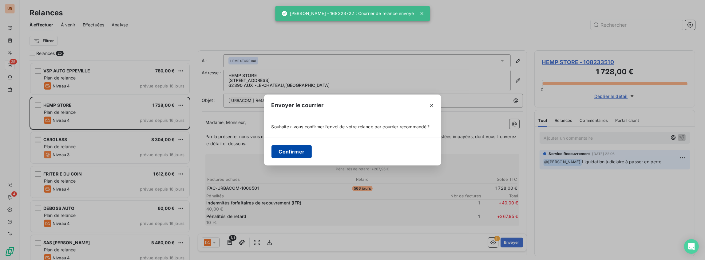
click at [288, 153] on button "Confirmer" at bounding box center [291, 151] width 41 height 13
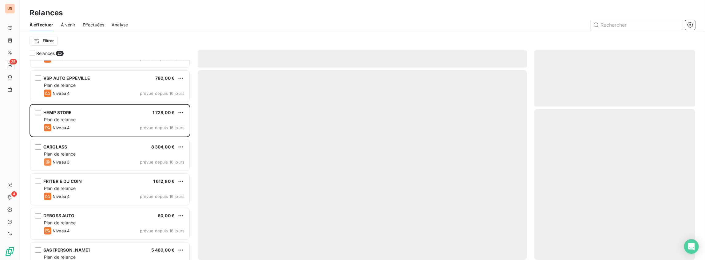
scroll to position [439, 0]
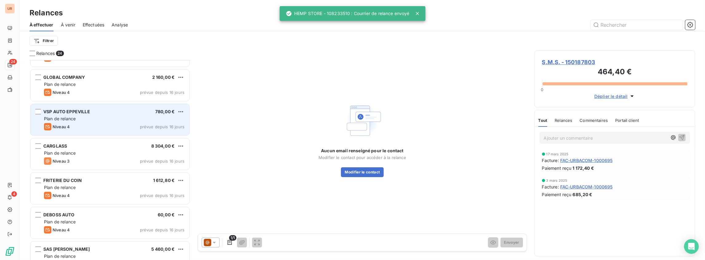
click at [101, 119] on div "Plan de relance" at bounding box center [114, 119] width 140 height 6
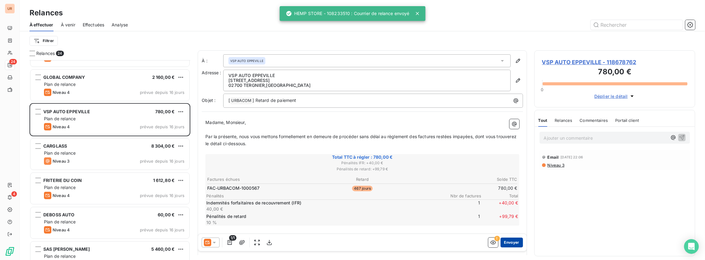
click at [514, 245] on button "Envoyer" at bounding box center [511, 243] width 22 height 10
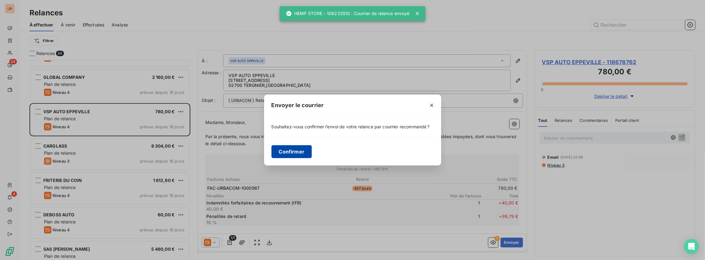
click at [294, 149] on button "Confirmer" at bounding box center [291, 151] width 41 height 13
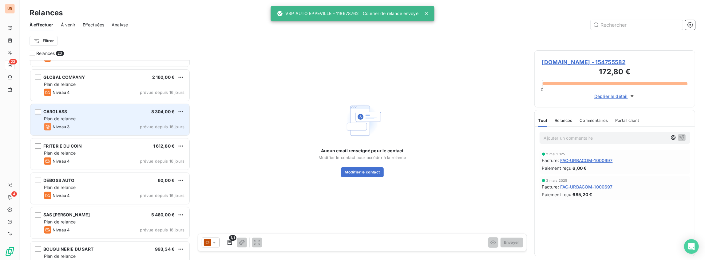
click at [111, 124] on div "Niveau 3 prévue depuis 16 jours" at bounding box center [114, 126] width 140 height 7
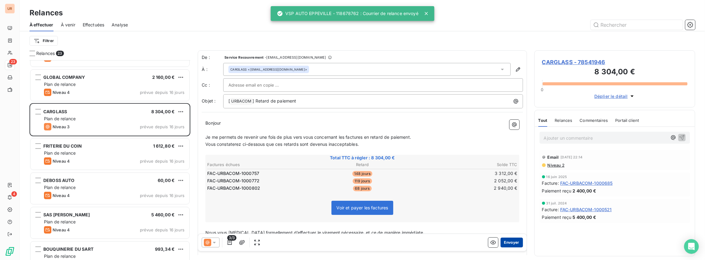
click at [512, 245] on button "Envoyer" at bounding box center [511, 243] width 22 height 10
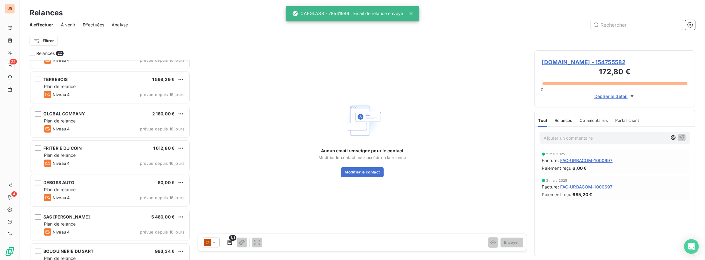
scroll to position [378, 0]
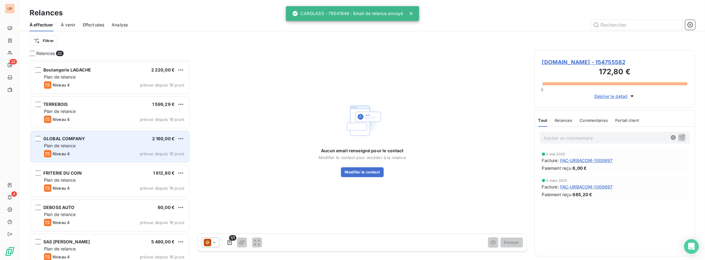
click at [84, 142] on div "GLOBAL COMPANY 2 160,00 € Plan de relance Niveau 4 prévue depuis 16 jours" at bounding box center [109, 146] width 159 height 31
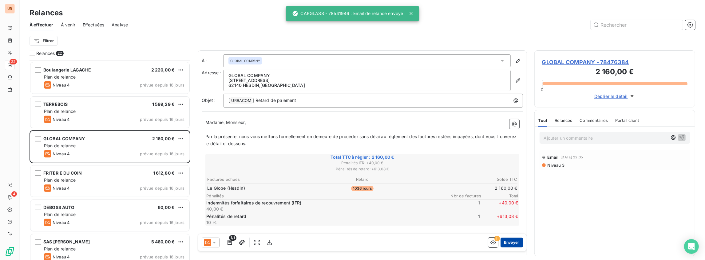
click at [505, 241] on button "Envoyer" at bounding box center [511, 243] width 22 height 10
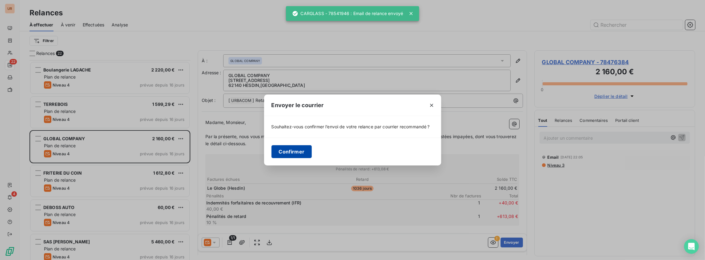
click at [297, 151] on button "Confirmer" at bounding box center [291, 151] width 41 height 13
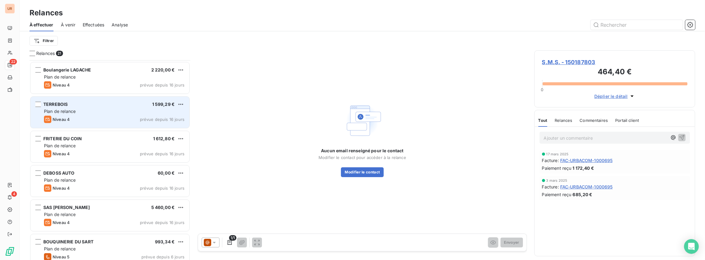
click at [76, 114] on div "Plan de relance" at bounding box center [114, 111] width 140 height 6
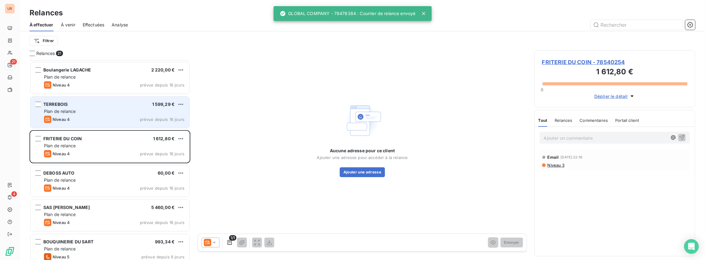
click at [78, 96] on div "TERREBOIS 1 599,29 € Plan de relance Niveau 4 prévue depuis 16 jours" at bounding box center [109, 112] width 159 height 32
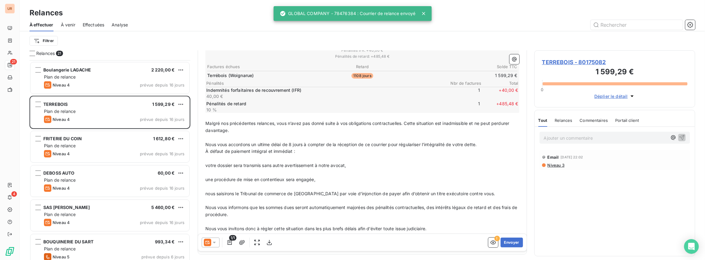
scroll to position [123, 0]
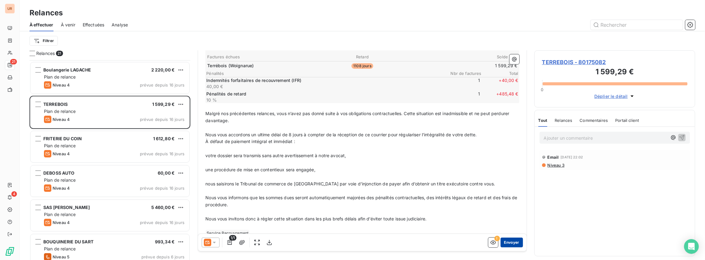
click at [505, 239] on button "Envoyer" at bounding box center [511, 243] width 22 height 10
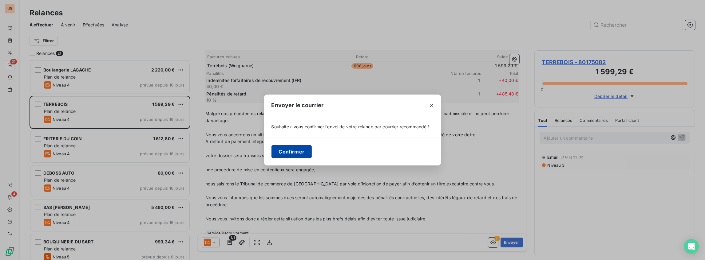
click at [293, 153] on button "Confirmer" at bounding box center [291, 151] width 41 height 13
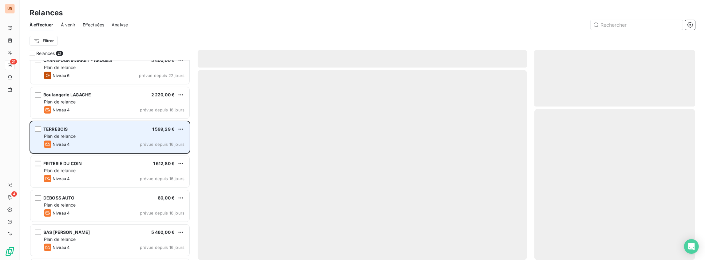
scroll to position [337, 0]
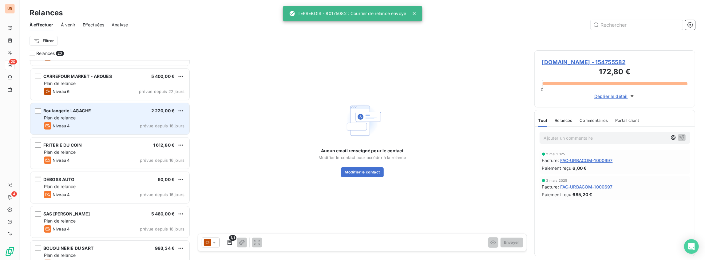
click at [88, 115] on div "Plan de relance" at bounding box center [114, 118] width 140 height 6
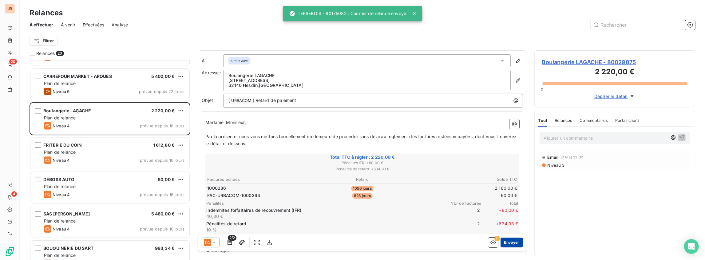
click at [510, 244] on button "Envoyer" at bounding box center [511, 243] width 22 height 10
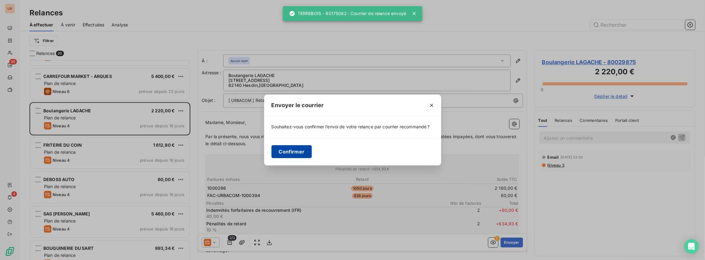
click at [294, 150] on button "Confirmer" at bounding box center [291, 151] width 41 height 13
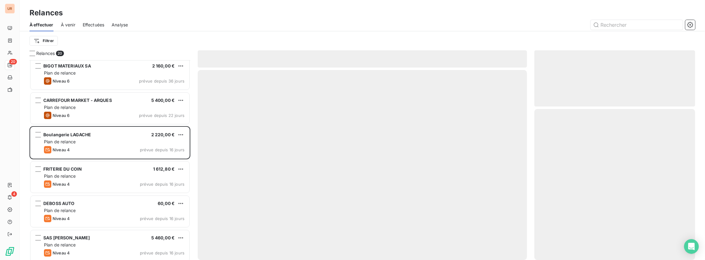
scroll to position [296, 0]
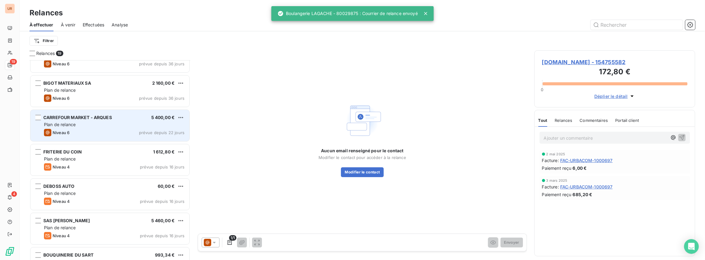
click at [87, 122] on div "Plan de relance" at bounding box center [114, 125] width 140 height 6
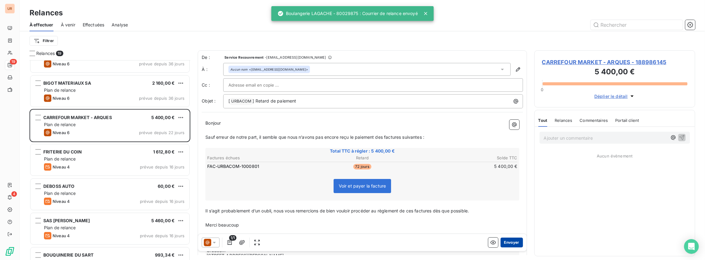
click at [508, 242] on button "Envoyer" at bounding box center [511, 243] width 22 height 10
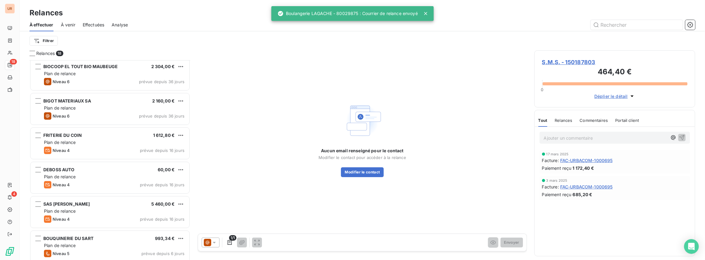
scroll to position [275, 0]
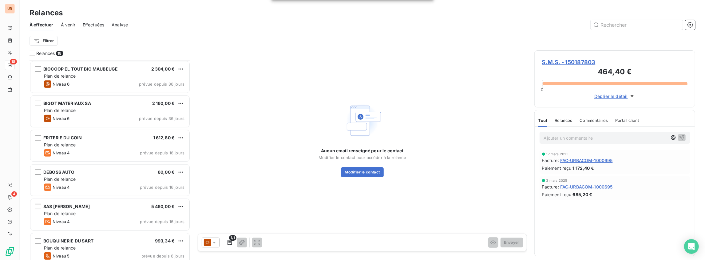
click at [116, 120] on div "S.M.S. 464,40 € Plan de relance Niveau 6 prévue depuis 179 jours [DOMAIN_NAME] …" at bounding box center [109, 160] width 161 height 200
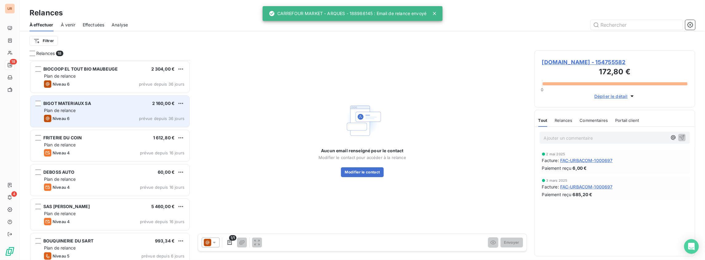
click at [122, 111] on div "Plan de relance" at bounding box center [114, 111] width 140 height 6
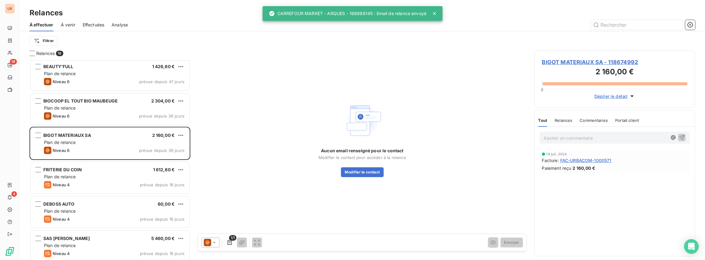
scroll to position [234, 0]
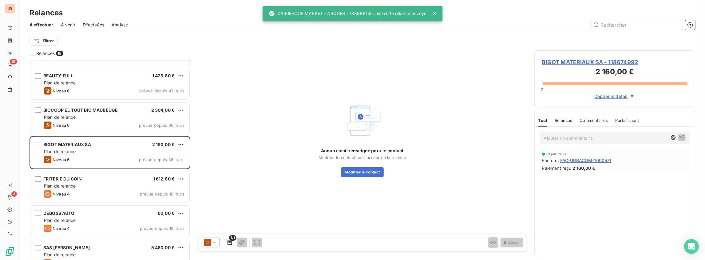
click at [94, 100] on div "S.M.S. 464,40 € Plan de relance Niveau 6 prévue depuis 179 jours [DOMAIN_NAME] …" at bounding box center [109, 160] width 161 height 200
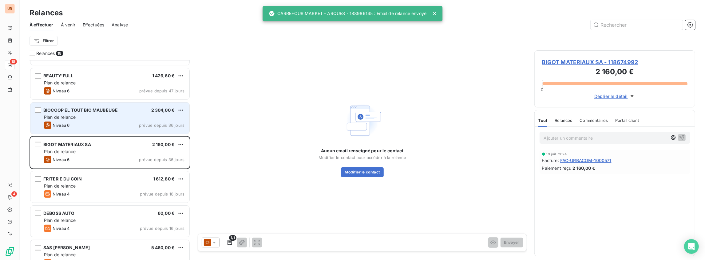
click at [92, 110] on span "BIOCOOP EL TOUT BIO MAUBEUGE" at bounding box center [80, 110] width 74 height 5
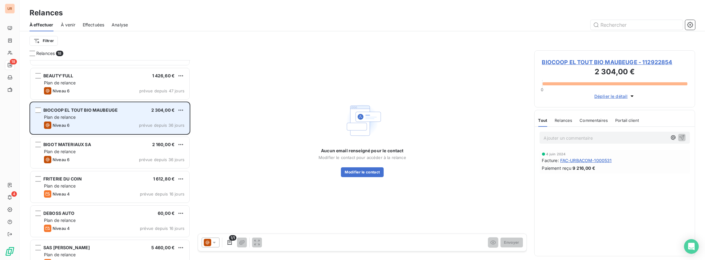
click at [68, 126] on span "Niveau 6" at bounding box center [61, 125] width 17 height 5
drag, startPoint x: 100, startPoint y: 126, endPoint x: 80, endPoint y: 116, distance: 22.8
click at [80, 116] on div "Plan de relance" at bounding box center [114, 117] width 140 height 6
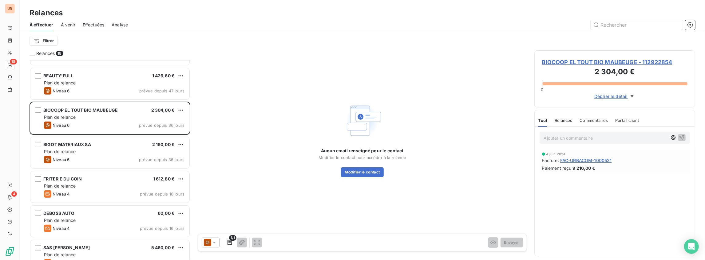
click at [563, 117] on div "Relances" at bounding box center [563, 120] width 18 height 13
click at [536, 117] on div "Tout Relances Commentaires Portail client Tout Relances Commentaires Portail cl…" at bounding box center [614, 120] width 160 height 13
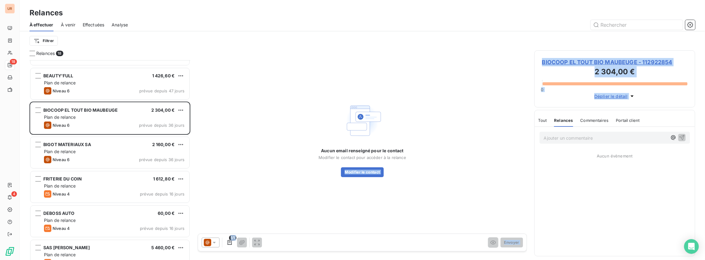
click at [530, 117] on div "Relances 18 S.M.S. 464,40 € Plan de relance Niveau 6 prévue depuis 179 jours [D…" at bounding box center [362, 155] width 685 height 210
click at [540, 122] on div "Tout" at bounding box center [542, 120] width 9 height 13
click at [533, 120] on div "Relances 18 S.M.S. 464,40 € Plan de relance Niveau 6 prévue depuis 179 jours [D…" at bounding box center [362, 155] width 685 height 210
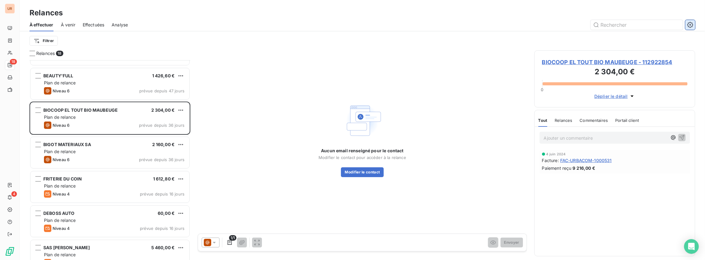
click at [688, 24] on icon "button" at bounding box center [690, 25] width 6 height 6
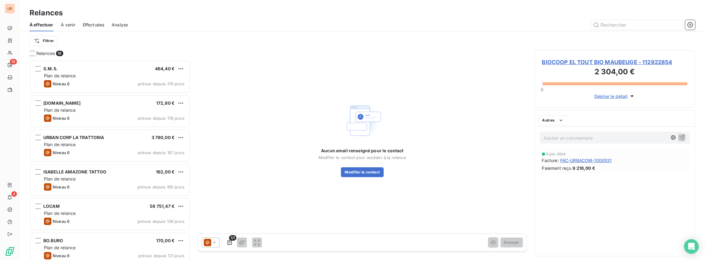
scroll to position [197, 158]
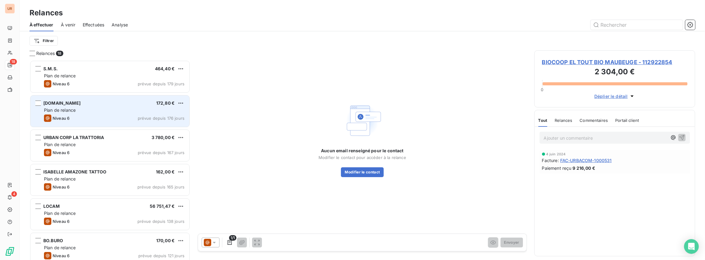
click at [92, 120] on div "Niveau 6 prévue depuis 176 jours" at bounding box center [114, 118] width 140 height 7
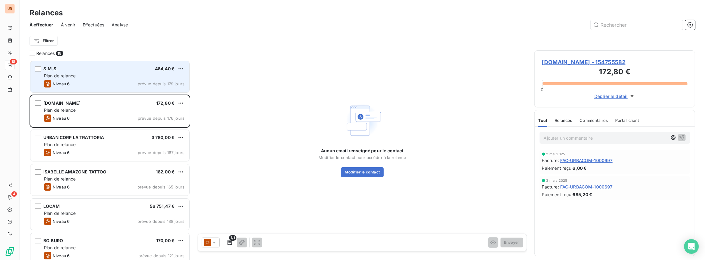
click at [97, 86] on div "Niveau 6 prévue depuis 179 jours" at bounding box center [114, 83] width 140 height 7
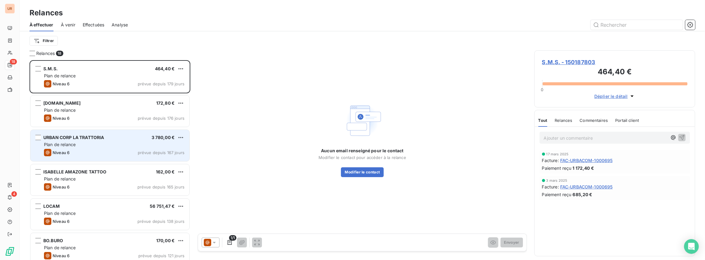
click at [85, 151] on div "Niveau 6 prévue depuis 167 jours" at bounding box center [114, 152] width 140 height 7
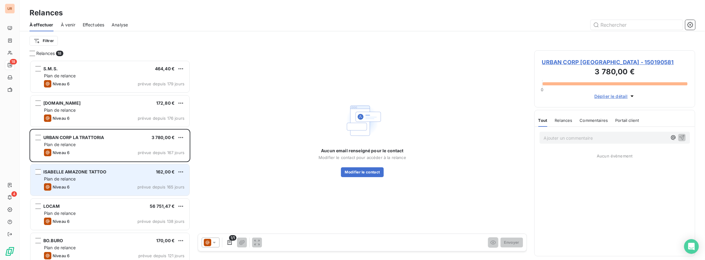
click at [98, 178] on div "Plan de relance" at bounding box center [114, 179] width 140 height 6
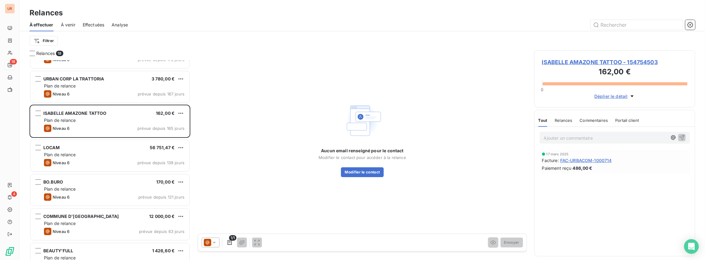
scroll to position [61, 0]
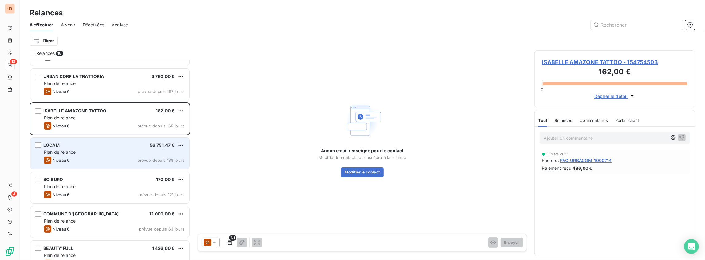
click at [107, 145] on div "LOCAM 56 751,47 €" at bounding box center [114, 146] width 140 height 6
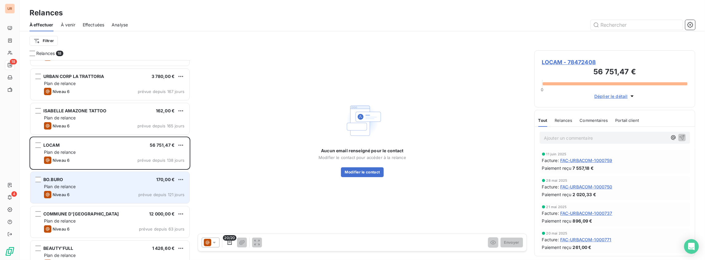
click at [97, 186] on div "Plan de relance" at bounding box center [114, 187] width 140 height 6
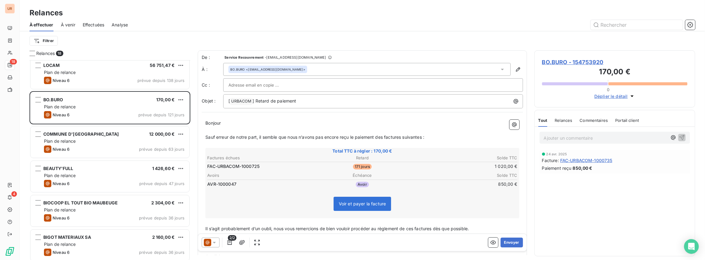
scroll to position [143, 0]
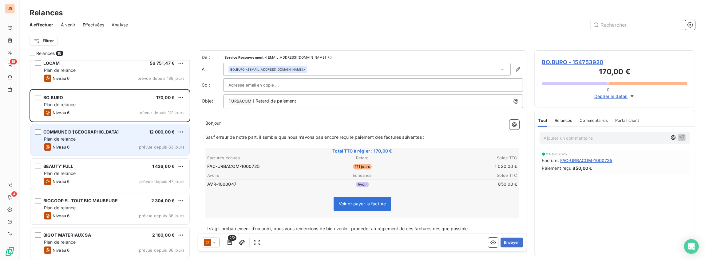
click at [77, 132] on span "COMMUNE D'[GEOGRAPHIC_DATA]" at bounding box center [80, 131] width 75 height 5
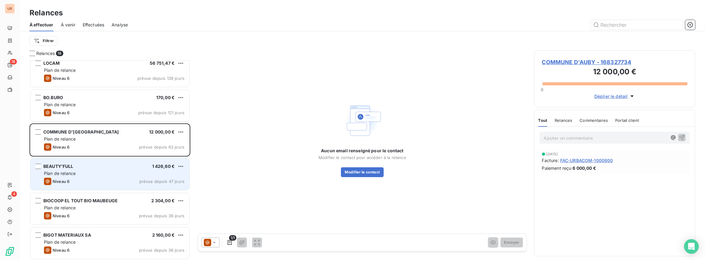
click at [97, 161] on div "BEAUTY'FULL 1 426,60 € Plan de relance Niveau 6 prévue depuis 47 jours" at bounding box center [109, 174] width 159 height 31
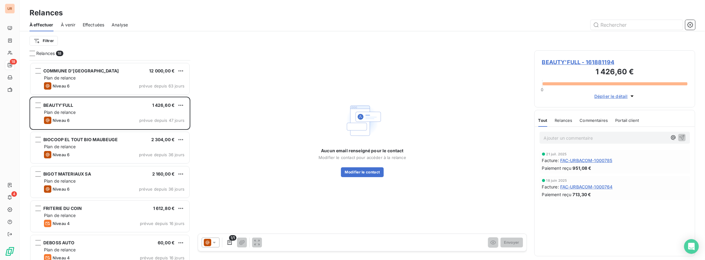
scroll to position [205, 0]
click at [211, 240] on icon at bounding box center [214, 243] width 6 height 6
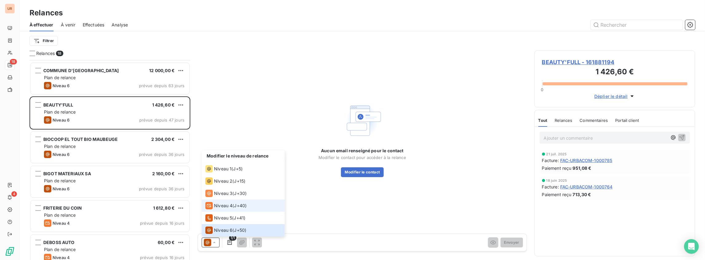
click at [232, 205] on div "Niveau 4 ( J+40 )" at bounding box center [225, 205] width 41 height 7
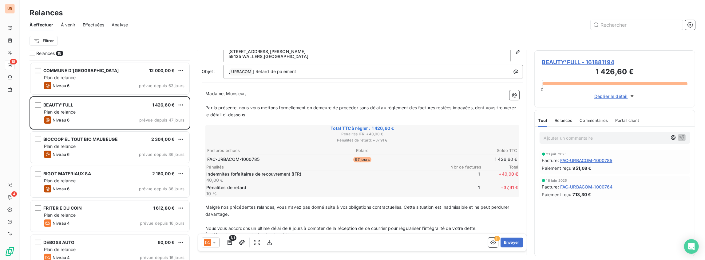
scroll to position [61, 0]
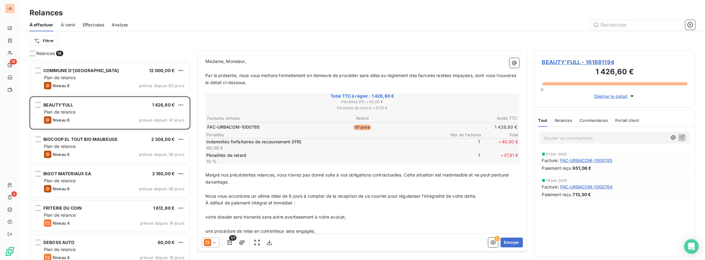
click at [210, 242] on icon at bounding box center [207, 242] width 7 height 7
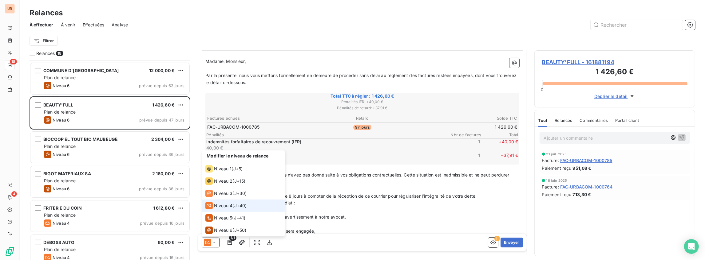
click at [209, 243] on icon at bounding box center [207, 242] width 7 height 7
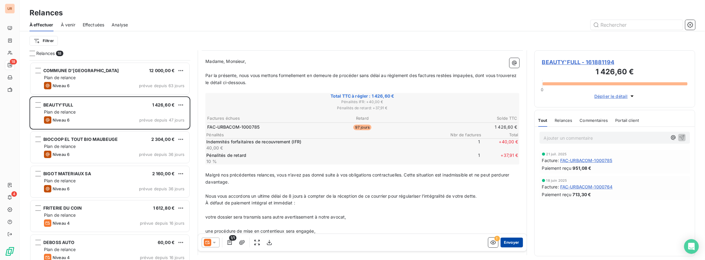
click at [512, 242] on button "Envoyer" at bounding box center [511, 243] width 22 height 10
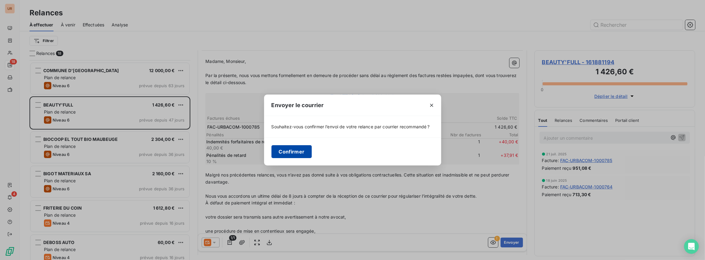
click at [285, 147] on button "Confirmer" at bounding box center [291, 151] width 41 height 13
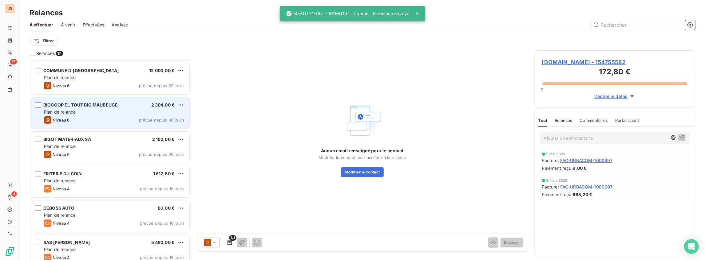
click at [81, 116] on div "BIOCOOP EL TOUT BIO MAUBEUGE 2 304,00 € Plan de relance Niveau 6 prévue depuis …" at bounding box center [109, 112] width 159 height 31
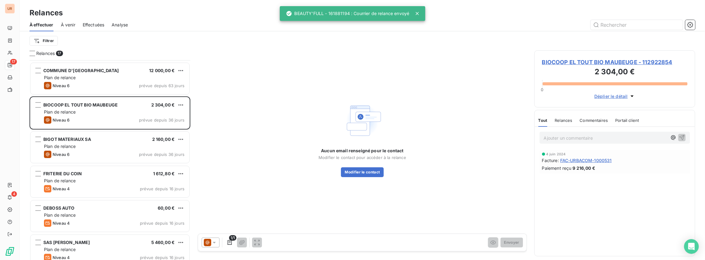
click at [211, 243] on icon at bounding box center [214, 243] width 6 height 6
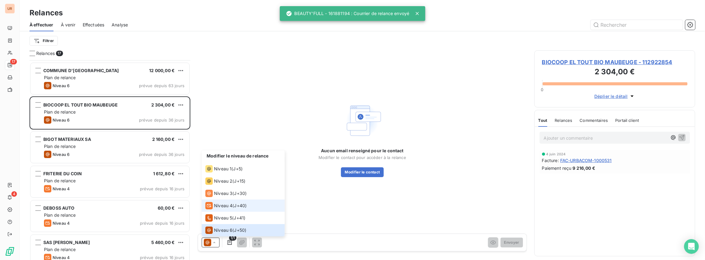
click at [220, 210] on li "Niveau 4 ( J+40 )" at bounding box center [243, 206] width 83 height 12
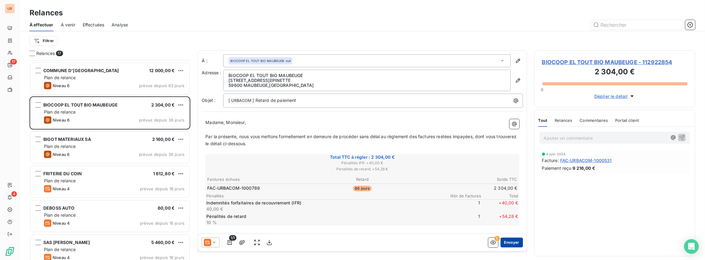
click at [508, 243] on button "Envoyer" at bounding box center [511, 243] width 22 height 10
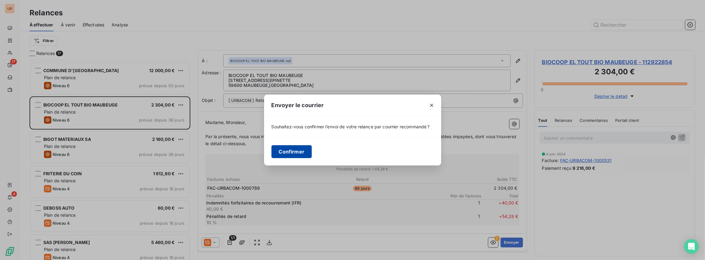
click at [284, 151] on button "Confirmer" at bounding box center [291, 151] width 41 height 13
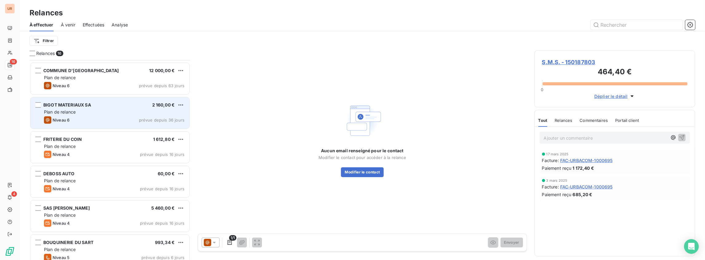
click at [82, 113] on div "Plan de relance" at bounding box center [114, 112] width 140 height 6
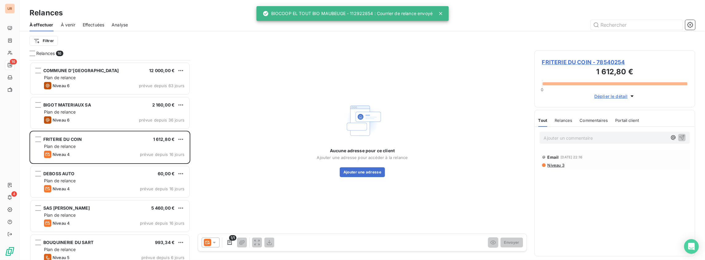
click at [208, 241] on icon at bounding box center [207, 242] width 5 height 3
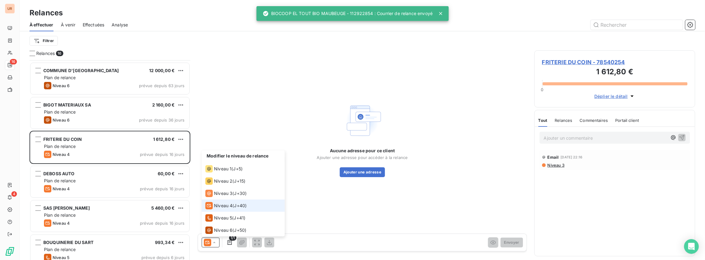
click at [220, 209] on span "Niveau 4" at bounding box center [223, 206] width 18 height 6
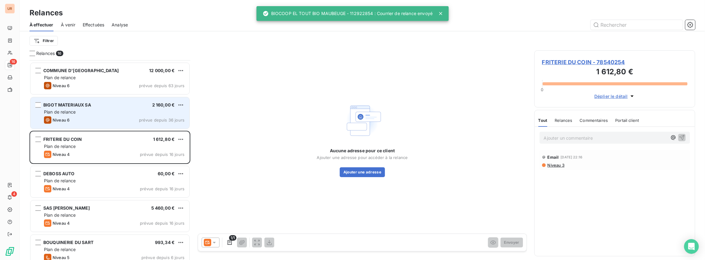
click at [86, 116] on div "Niveau 6 prévue depuis 36 jours" at bounding box center [114, 119] width 140 height 7
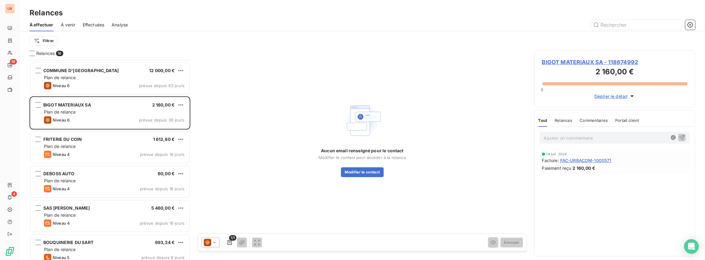
click at [214, 242] on icon at bounding box center [214, 243] width 3 height 2
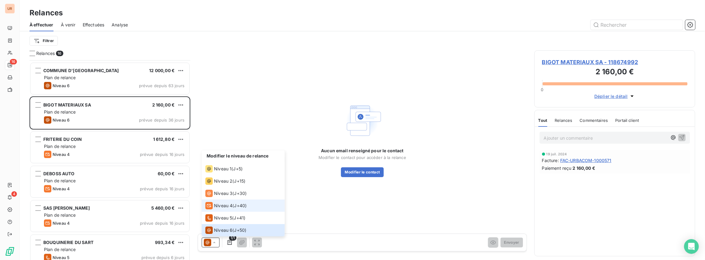
click at [221, 208] on span "Niveau 4" at bounding box center [223, 206] width 18 height 6
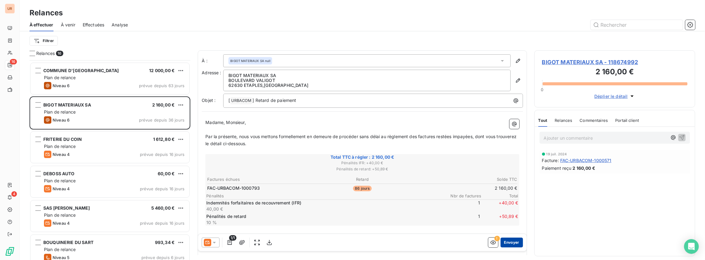
click at [508, 246] on button "Envoyer" at bounding box center [511, 243] width 22 height 10
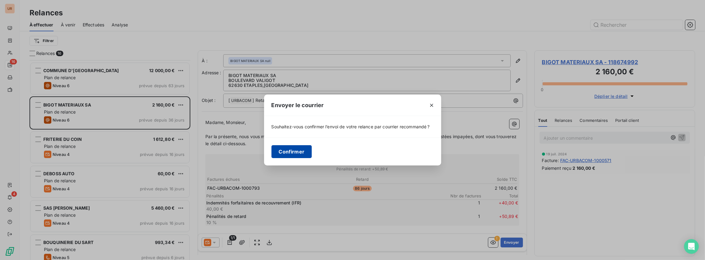
click at [303, 157] on button "Confirmer" at bounding box center [291, 151] width 41 height 13
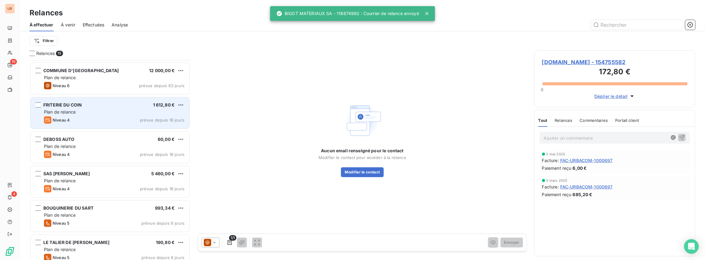
click at [88, 114] on div "Plan de relance" at bounding box center [114, 112] width 140 height 6
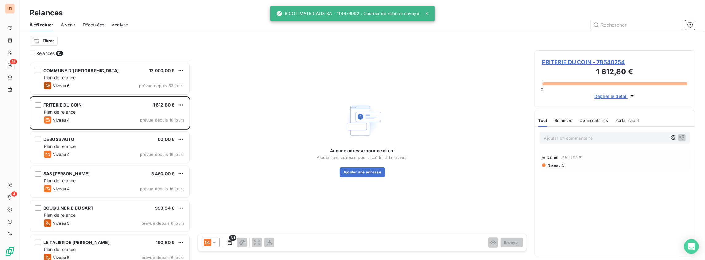
click at [209, 241] on icon at bounding box center [207, 242] width 7 height 7
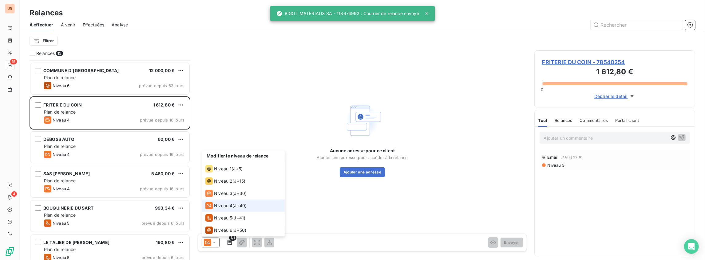
click at [224, 206] on span "Niveau 4" at bounding box center [223, 206] width 18 height 6
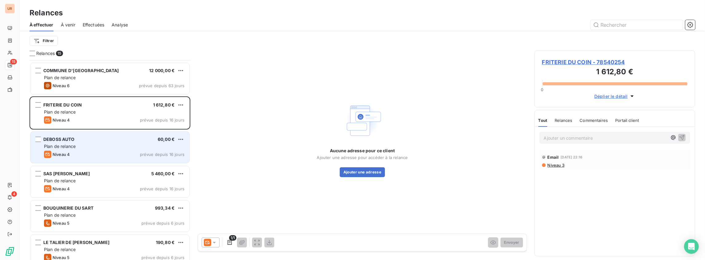
click at [121, 152] on div "Niveau 4 prévue depuis 16 jours" at bounding box center [114, 154] width 140 height 7
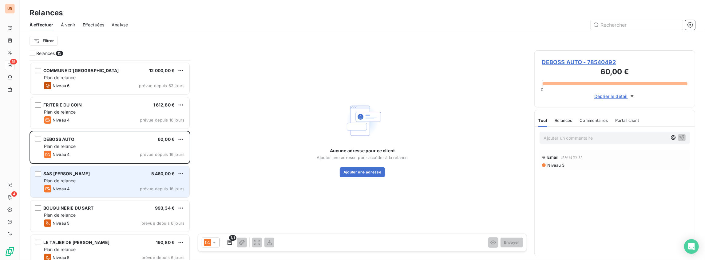
click at [105, 172] on div "SAS [PERSON_NAME] 5 460,00 €" at bounding box center [114, 174] width 140 height 6
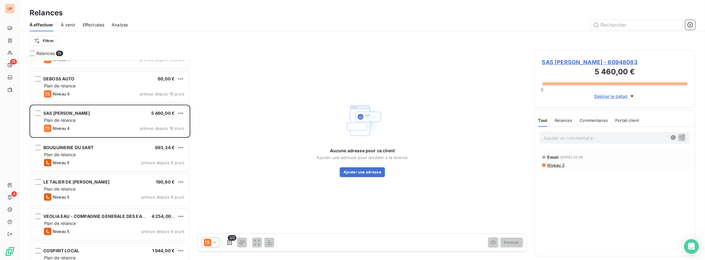
scroll to position [266, 0]
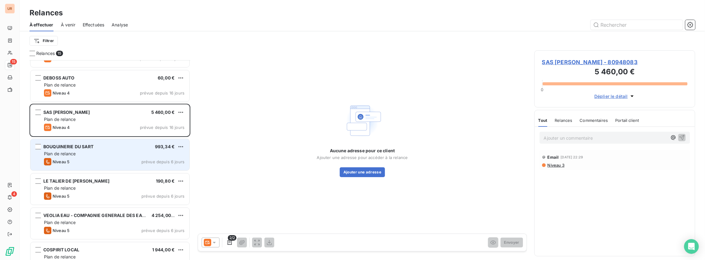
click at [107, 157] on div "BOUQUINERIE DU SART 993,34 € Plan de relance Niveau 5 prévue depuis 6 jours" at bounding box center [109, 154] width 159 height 31
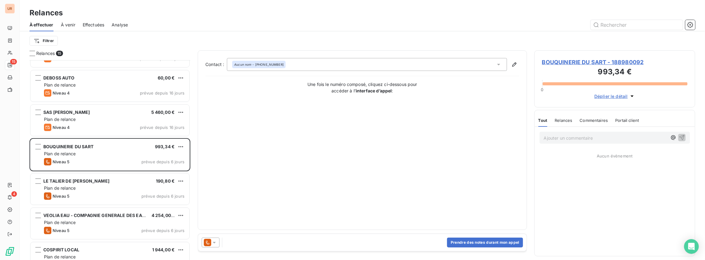
click at [216, 240] on icon at bounding box center [214, 243] width 6 height 6
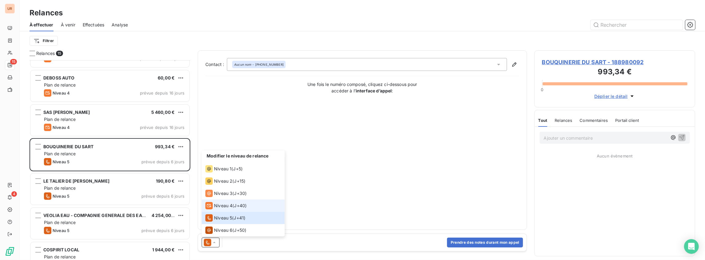
click at [222, 208] on span "Niveau 4" at bounding box center [223, 206] width 18 height 6
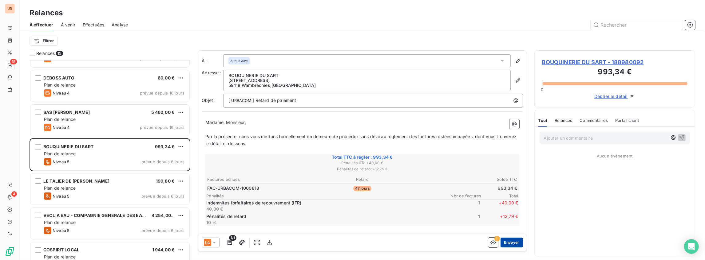
click at [510, 245] on button "Envoyer" at bounding box center [511, 243] width 22 height 10
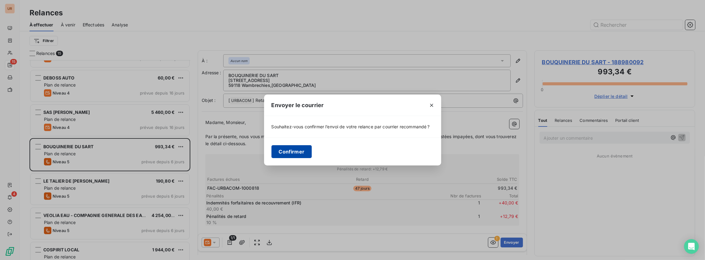
click at [292, 155] on button "Confirmer" at bounding box center [291, 151] width 41 height 13
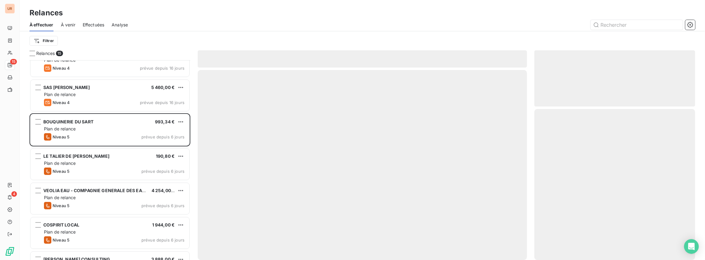
scroll to position [307, 0]
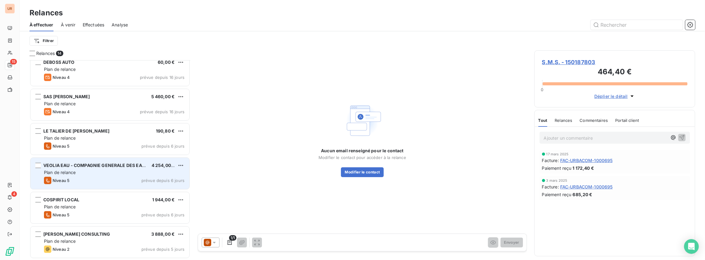
scroll to position [282, 0]
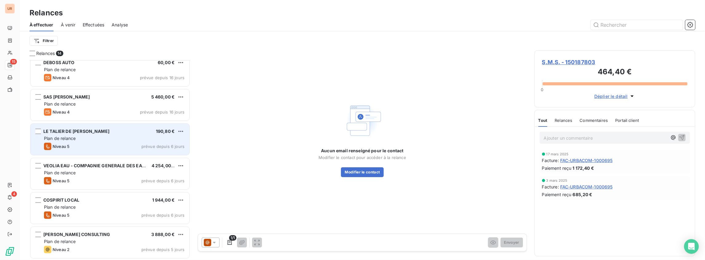
click at [84, 137] on div "Plan de relance" at bounding box center [114, 138] width 140 height 6
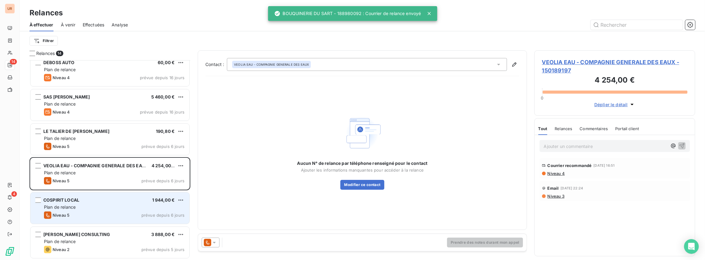
click at [99, 200] on div "COSPIRIT LOCAL 1 944,00 €" at bounding box center [114, 201] width 140 height 6
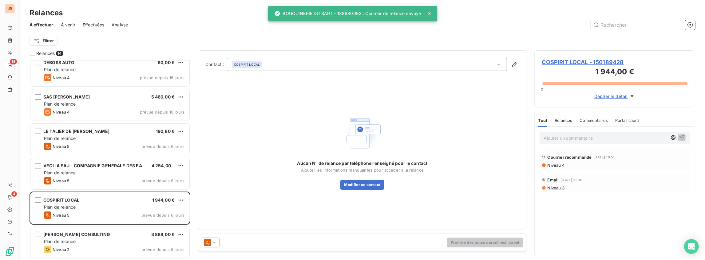
click at [209, 243] on icon at bounding box center [207, 242] width 7 height 7
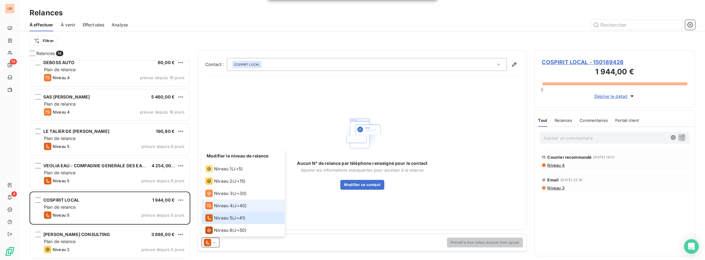
click at [224, 207] on span "Niveau 4" at bounding box center [223, 206] width 18 height 6
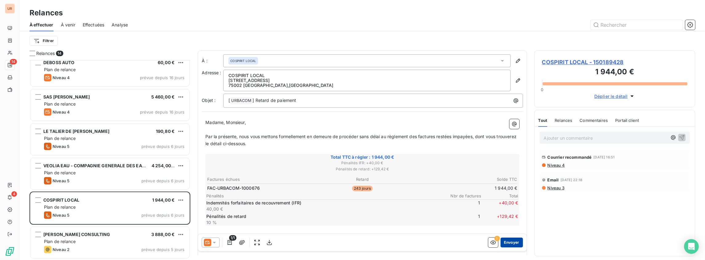
click at [508, 245] on button "Envoyer" at bounding box center [511, 243] width 22 height 10
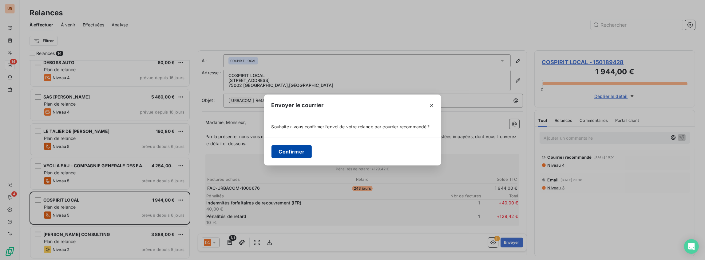
click at [295, 155] on button "Confirmer" at bounding box center [291, 151] width 41 height 13
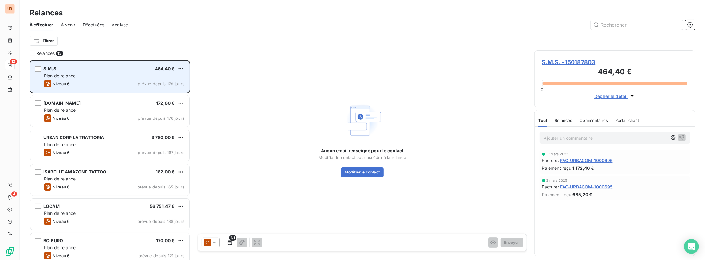
click at [83, 89] on div "S.M.S. 464,40 € Plan de relance Niveau 6 prévue depuis 179 jours" at bounding box center [109, 76] width 159 height 31
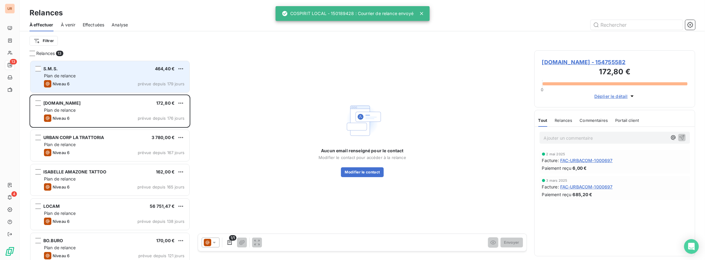
click at [93, 83] on div "Niveau 6 prévue depuis 179 jours" at bounding box center [114, 83] width 140 height 7
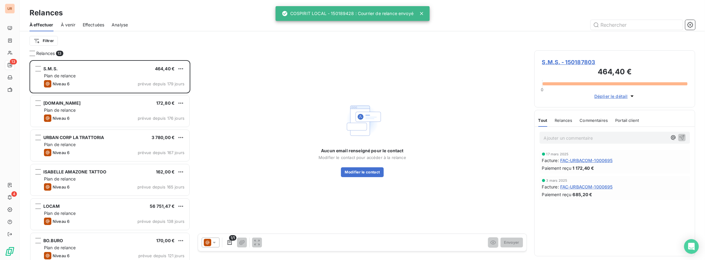
click at [217, 243] on div at bounding box center [211, 243] width 18 height 10
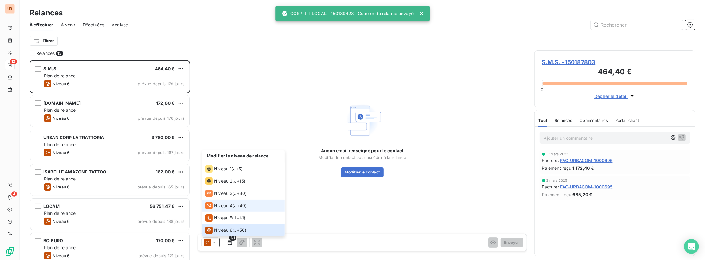
click at [221, 207] on span "Niveau 4" at bounding box center [223, 206] width 18 height 6
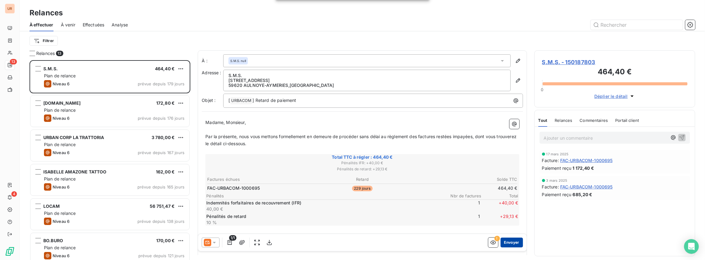
click at [504, 244] on button "Envoyer" at bounding box center [511, 243] width 22 height 10
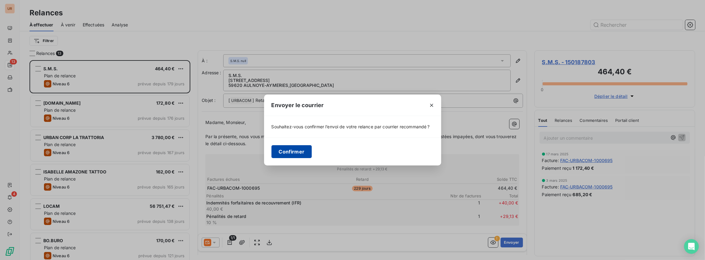
click at [300, 149] on button "Confirmer" at bounding box center [291, 151] width 41 height 13
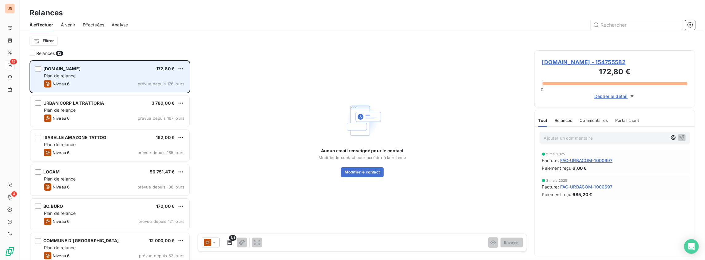
click at [92, 78] on div "Plan de relance" at bounding box center [114, 76] width 140 height 6
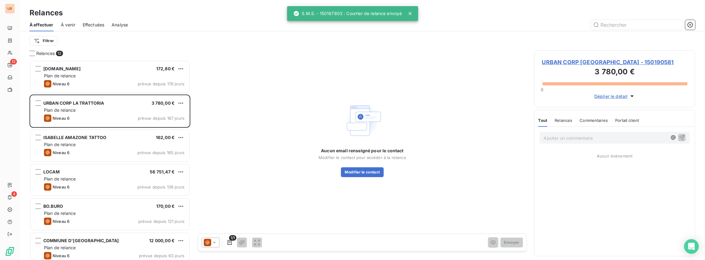
click at [210, 240] on icon at bounding box center [207, 242] width 7 height 7
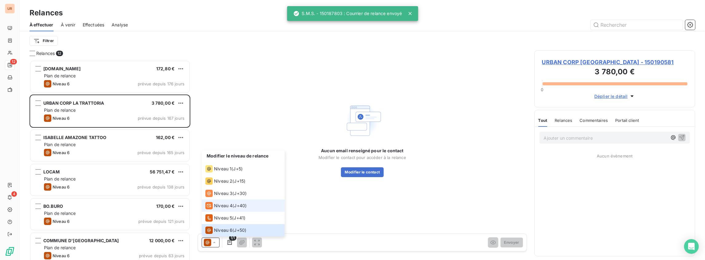
click at [223, 205] on span "Niveau 4" at bounding box center [223, 206] width 18 height 6
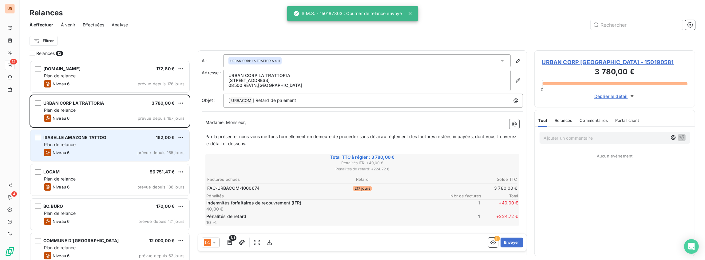
click at [100, 147] on div "Plan de relance" at bounding box center [114, 145] width 140 height 6
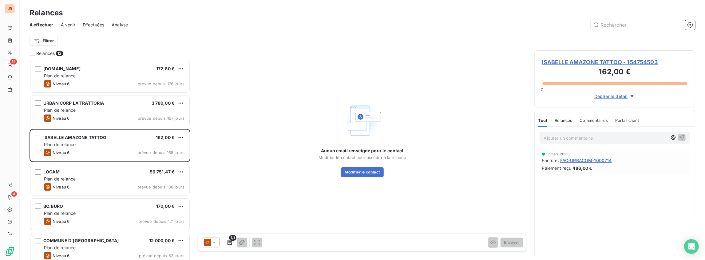
click at [213, 251] on div "1/1 Envoyer" at bounding box center [362, 242] width 328 height 17
click at [213, 247] on div at bounding box center [211, 243] width 18 height 10
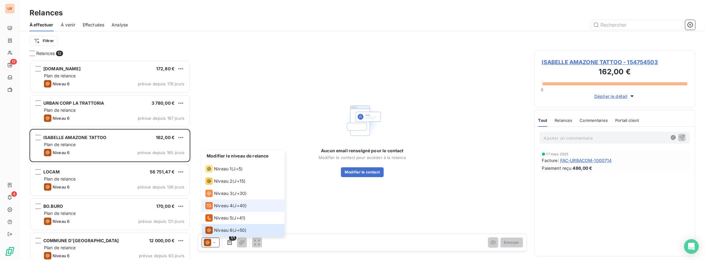
click at [212, 202] on icon at bounding box center [208, 205] width 7 height 7
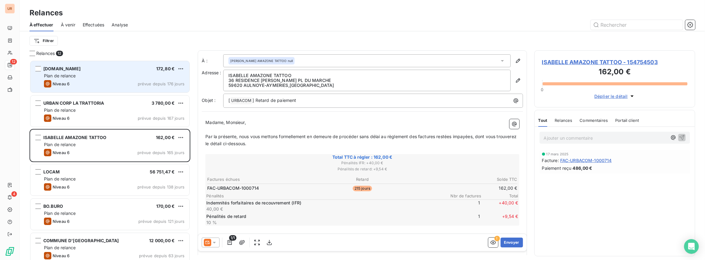
click at [109, 87] on div "Niveau 6 prévue depuis 176 jours" at bounding box center [114, 83] width 140 height 7
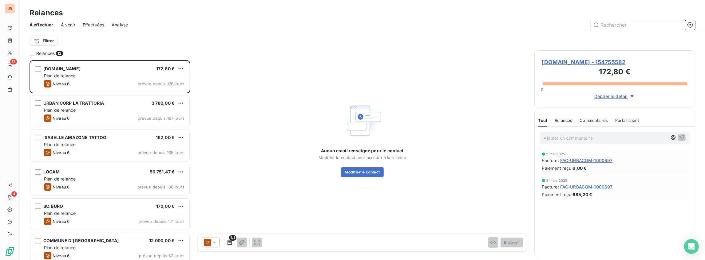
click at [214, 246] on div at bounding box center [211, 243] width 18 height 10
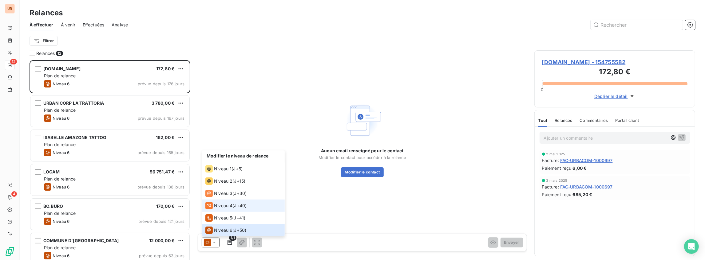
click at [227, 206] on span "Niveau 4" at bounding box center [223, 206] width 18 height 6
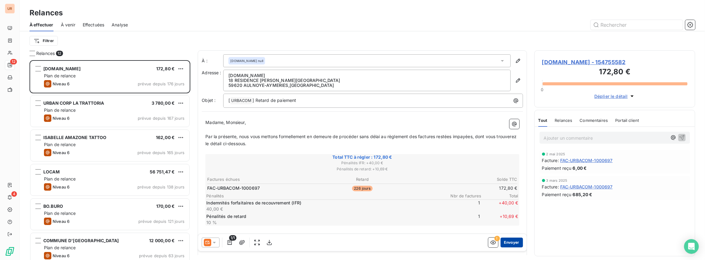
click at [506, 242] on button "Envoyer" at bounding box center [511, 243] width 22 height 10
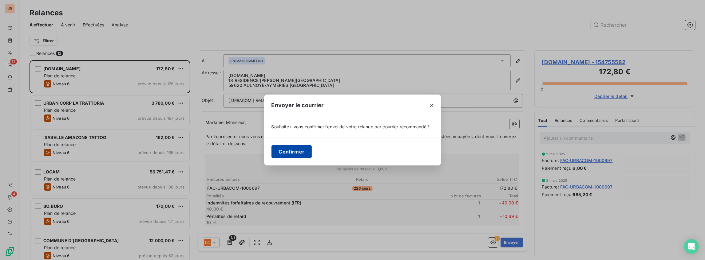
click at [291, 151] on button "Confirmer" at bounding box center [291, 151] width 41 height 13
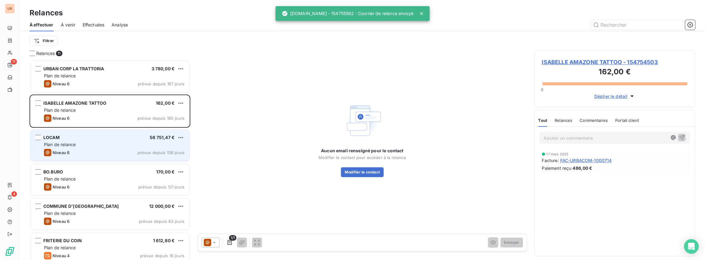
click at [88, 138] on div "LOCAM 56 751,47 €" at bounding box center [114, 138] width 140 height 6
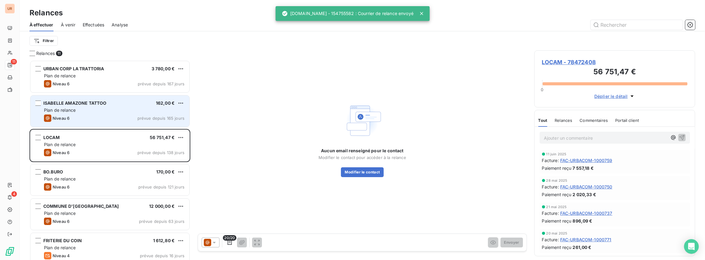
click at [92, 112] on div "Plan de relance" at bounding box center [114, 110] width 140 height 6
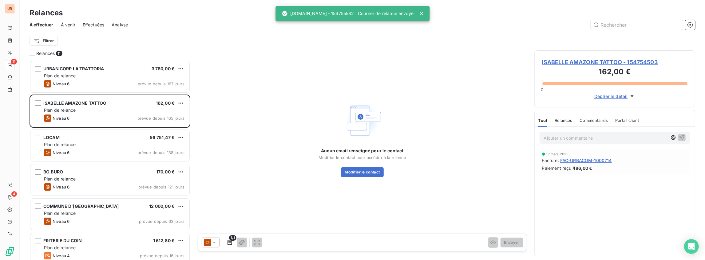
click at [211, 242] on icon at bounding box center [214, 243] width 6 height 6
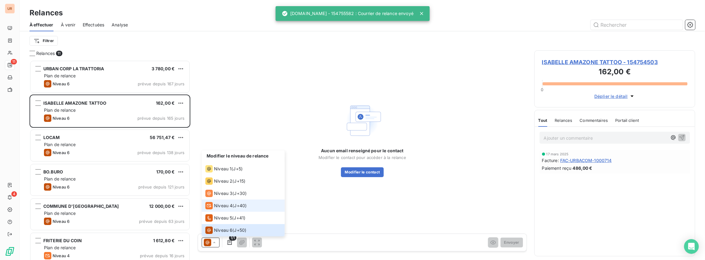
click at [224, 205] on span "Niveau 4" at bounding box center [223, 206] width 18 height 6
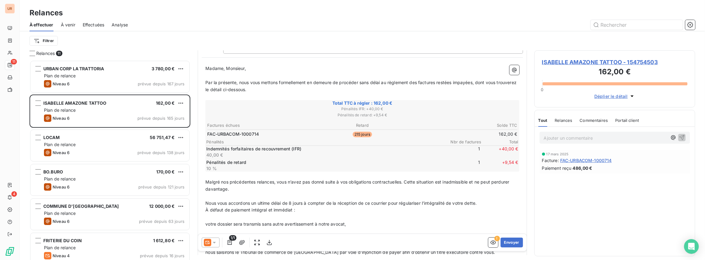
scroll to position [53, 0]
click at [505, 242] on button "Envoyer" at bounding box center [511, 243] width 22 height 10
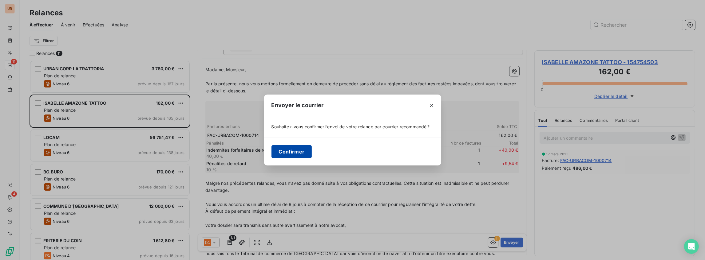
click at [298, 152] on button "Confirmer" at bounding box center [291, 151] width 41 height 13
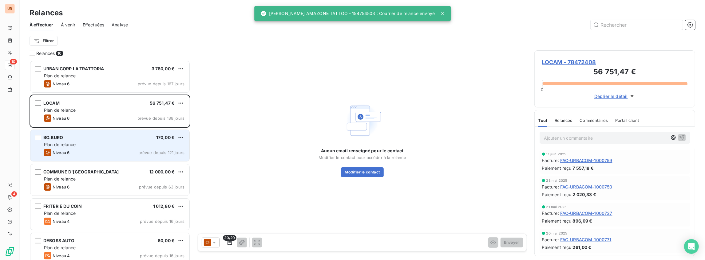
click at [88, 148] on div "BO.BURO 170,00 € Plan de relance Niveau 6 prévue depuis 121 jours" at bounding box center [109, 145] width 159 height 31
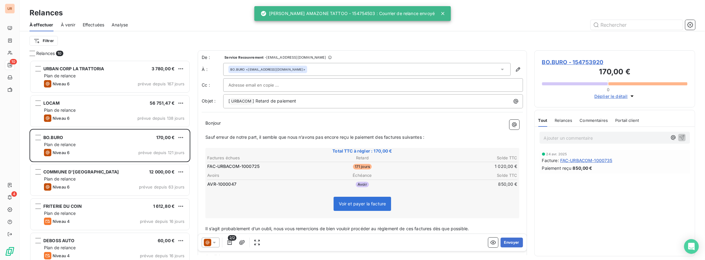
click at [202, 242] on div at bounding box center [211, 243] width 18 height 10
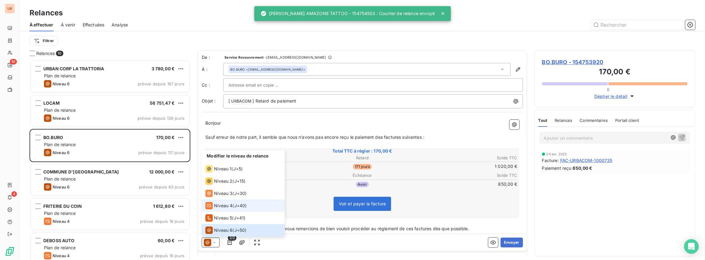
click at [216, 204] on span "Niveau 4" at bounding box center [223, 206] width 18 height 6
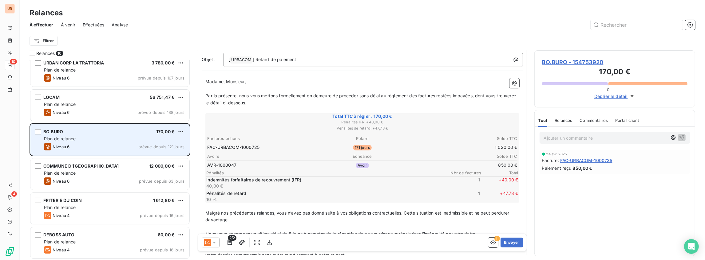
scroll to position [21, 0]
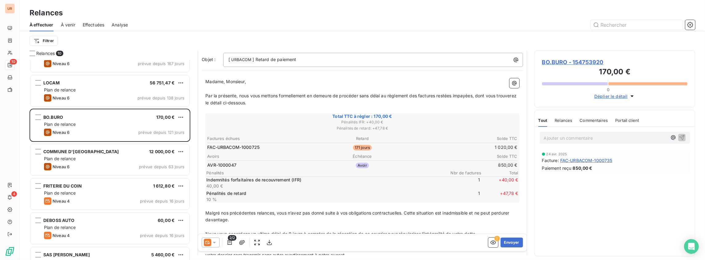
click at [115, 157] on div "Plan de relance" at bounding box center [114, 159] width 140 height 6
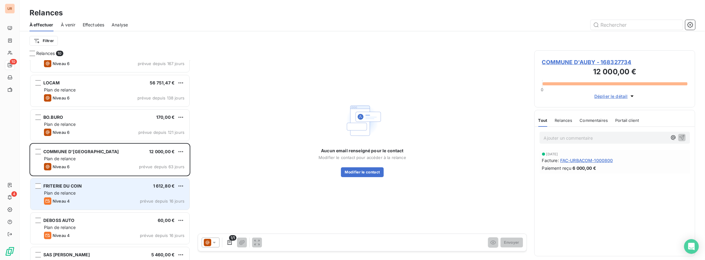
click at [106, 184] on div "FRITERIE DU COIN 1 612,80 €" at bounding box center [114, 186] width 140 height 6
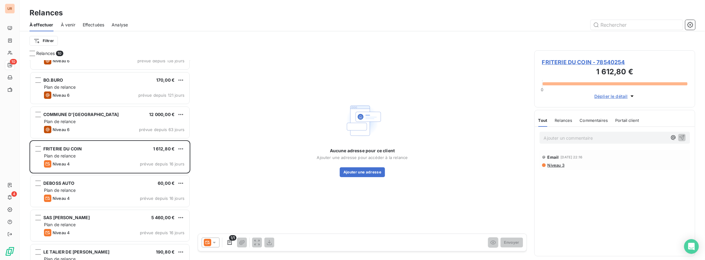
scroll to position [61, 0]
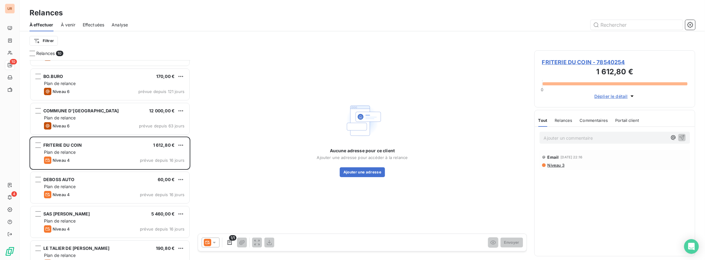
click at [211, 241] on div at bounding box center [211, 243] width 18 height 10
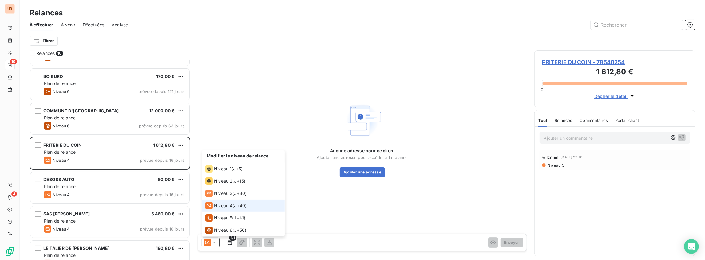
click at [211, 244] on icon at bounding box center [214, 243] width 6 height 6
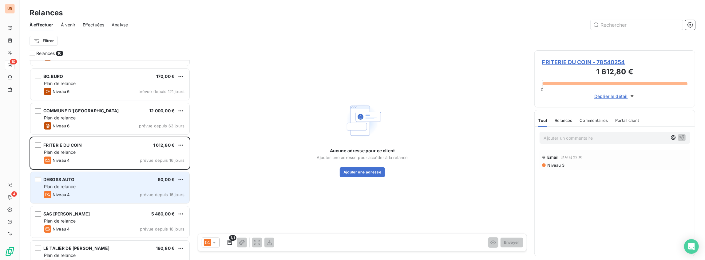
click at [83, 176] on div "DEBOSS AUTO 60,00 € Plan de relance Niveau 4 prévue depuis 16 jours" at bounding box center [109, 187] width 159 height 31
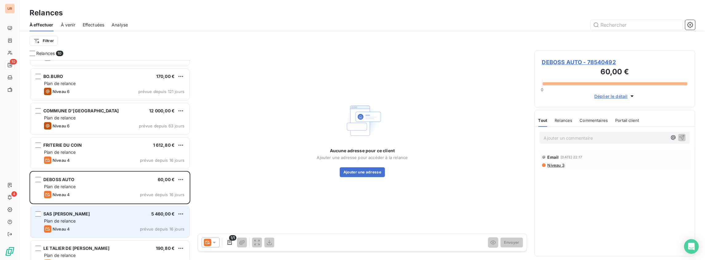
click at [136, 214] on div "SAS [PERSON_NAME] 5 460,00 €" at bounding box center [114, 214] width 140 height 6
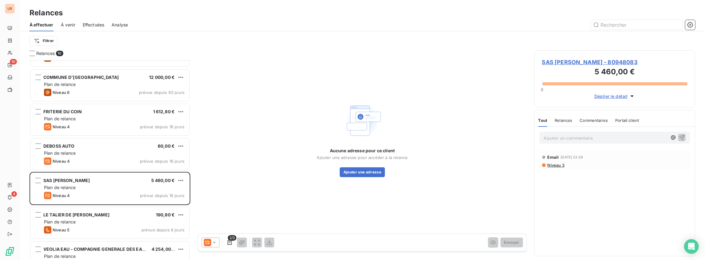
scroll to position [143, 0]
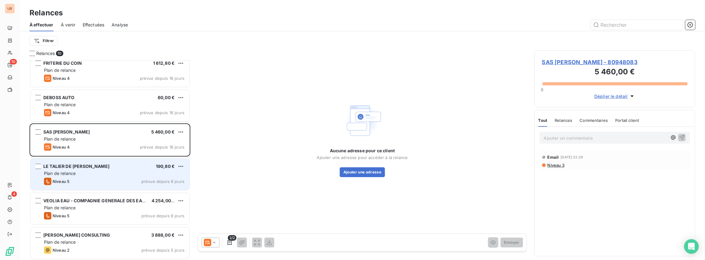
click at [115, 177] on div "LE TALIER DE DIDY'S 190,80 € Plan de relance Niveau 5 prévue depuis 6 jours" at bounding box center [109, 174] width 159 height 31
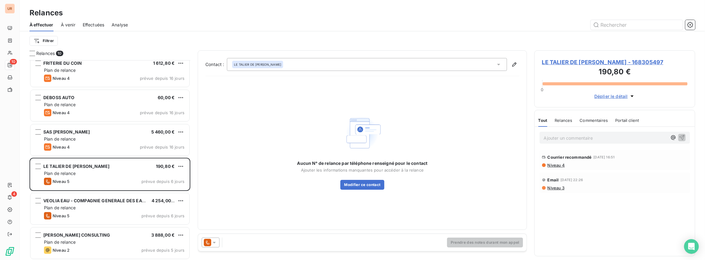
click at [204, 244] on icon at bounding box center [207, 242] width 7 height 7
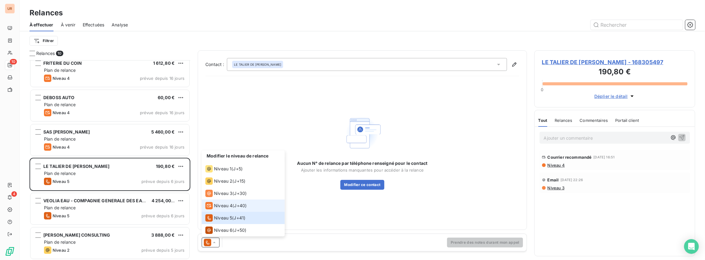
click at [221, 210] on li "Niveau 4 ( J+40 )" at bounding box center [243, 206] width 83 height 12
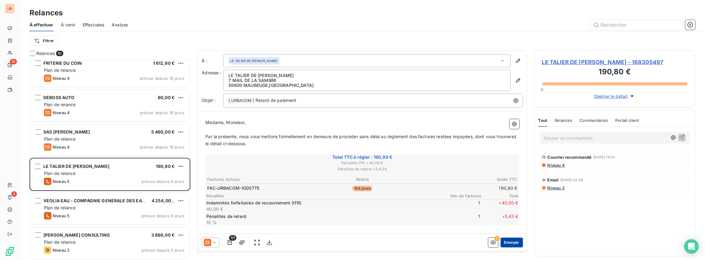
click at [502, 241] on button "Envoyer" at bounding box center [511, 243] width 22 height 10
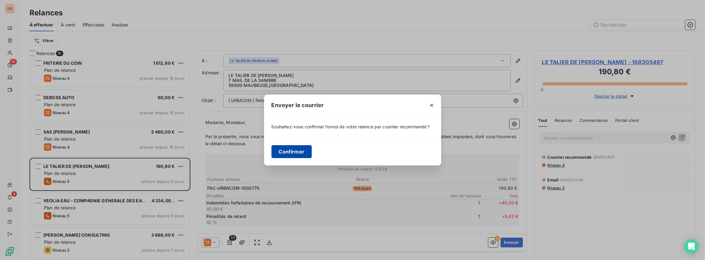
click at [293, 149] on button "Confirmer" at bounding box center [291, 151] width 41 height 13
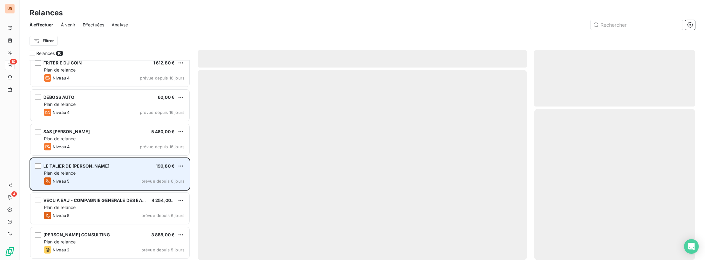
scroll to position [144, 0]
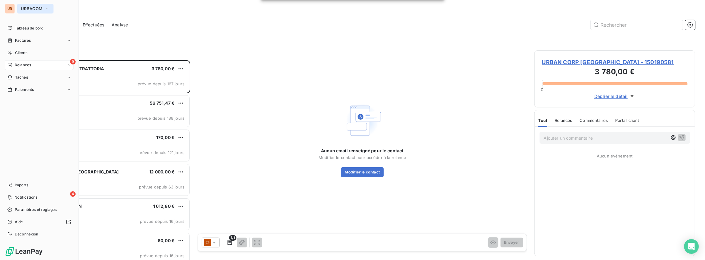
click at [25, 10] on span "URBACOM" at bounding box center [32, 8] width 22 height 5
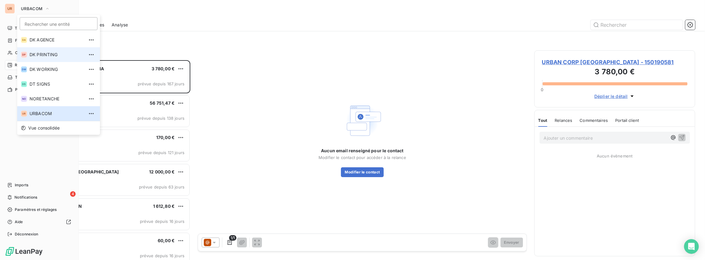
click at [37, 50] on li "DP DK PRINTING" at bounding box center [58, 54] width 83 height 15
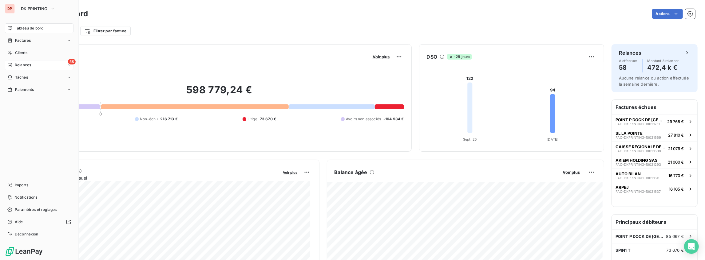
click at [26, 67] on span "Relances" at bounding box center [23, 65] width 16 height 6
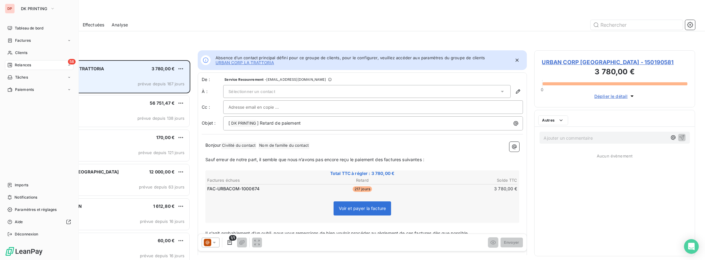
scroll to position [197, 158]
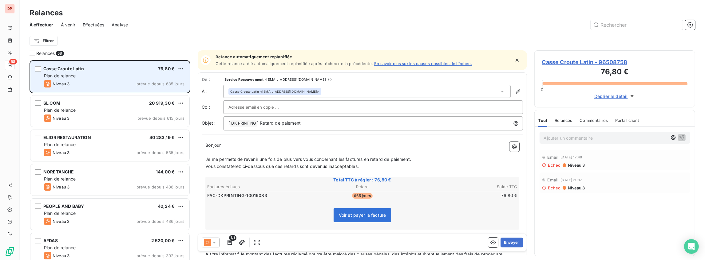
click at [111, 77] on div "Plan de relance" at bounding box center [114, 76] width 140 height 6
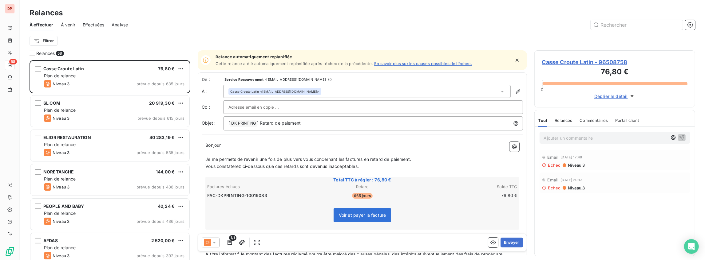
click at [207, 242] on icon at bounding box center [207, 242] width 7 height 7
click at [208, 241] on icon at bounding box center [207, 242] width 7 height 7
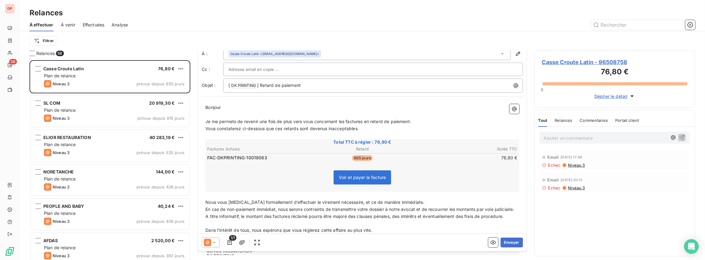
scroll to position [0, 0]
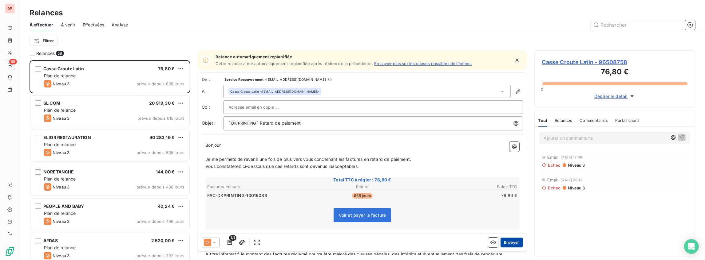
click at [505, 245] on button "Envoyer" at bounding box center [511, 243] width 22 height 10
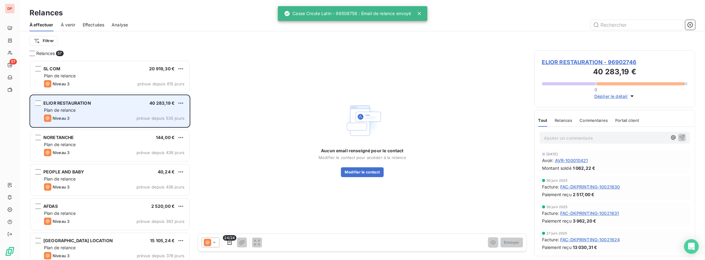
click at [96, 108] on div "Plan de relance" at bounding box center [114, 110] width 140 height 6
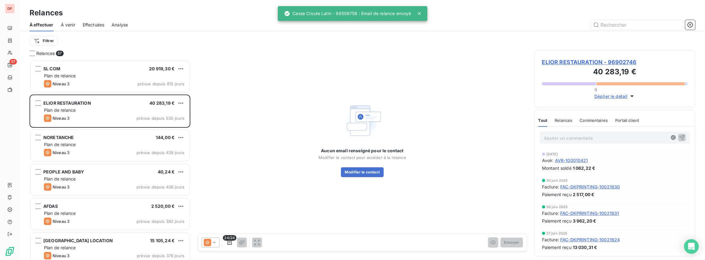
click at [209, 247] on div at bounding box center [211, 243] width 18 height 10
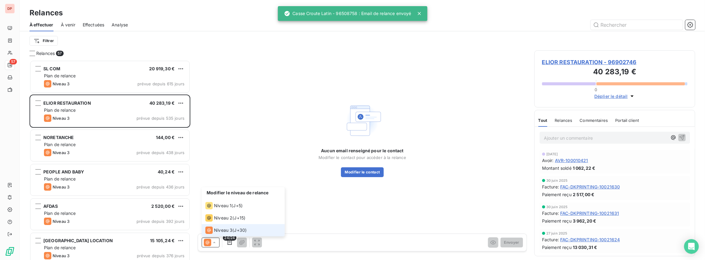
click at [209, 245] on icon at bounding box center [207, 242] width 7 height 7
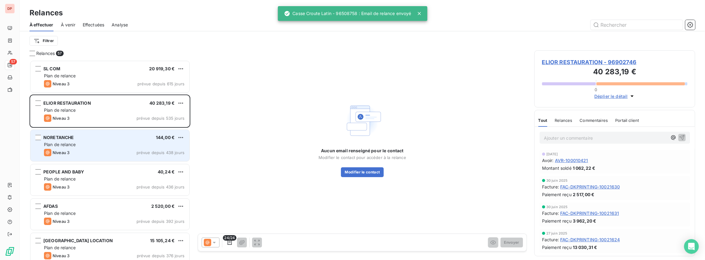
click at [63, 146] on span "Plan de relance" at bounding box center [60, 144] width 32 height 5
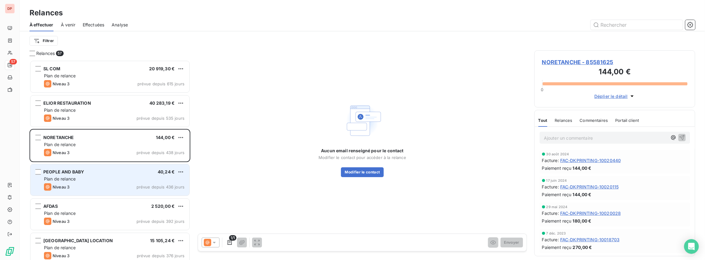
click at [87, 175] on div "PEOPLE AND BABY [DEMOGRAPHIC_DATA],24 €" at bounding box center [114, 172] width 140 height 6
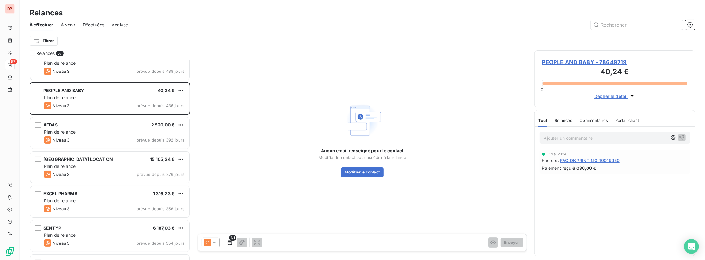
scroll to position [82, 0]
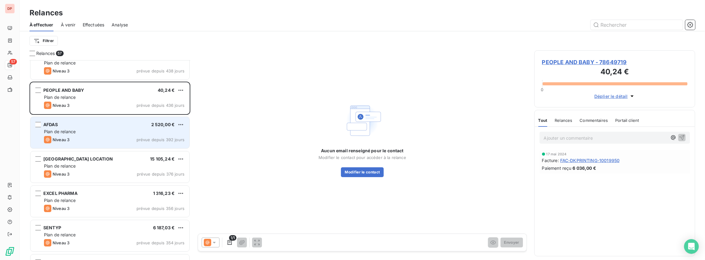
click at [92, 135] on div "AFDAS 2 520,00 € Plan de relance Niveau 3 prévue depuis 392 jours" at bounding box center [109, 132] width 159 height 31
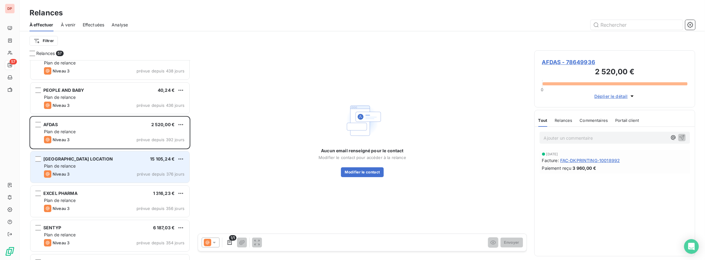
click at [98, 167] on div "Plan de relance" at bounding box center [114, 166] width 140 height 6
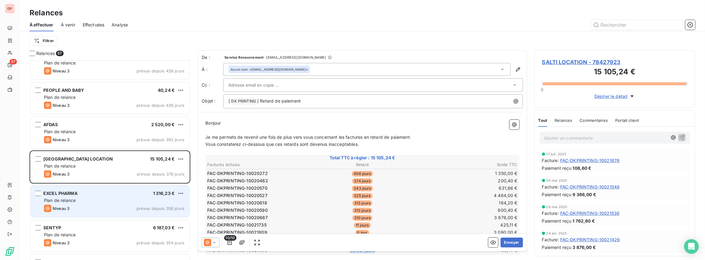
click at [110, 196] on div "EXCEL PHARMA 1 316,23 € Plan de relance Niveau 3 prévue depuis 356 jours" at bounding box center [109, 201] width 159 height 31
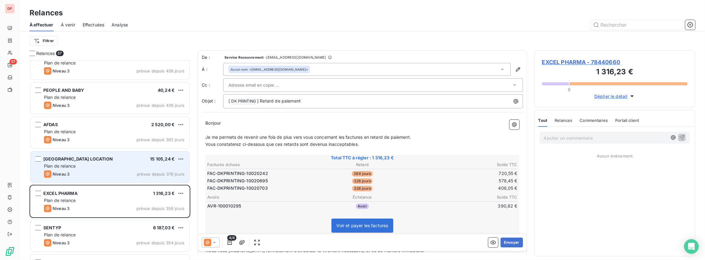
click at [104, 165] on div "Plan de relance" at bounding box center [114, 166] width 140 height 6
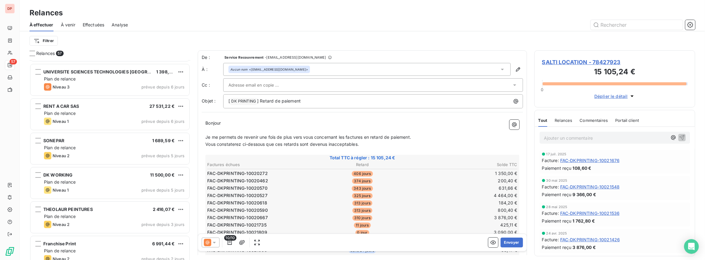
scroll to position [1761, 0]
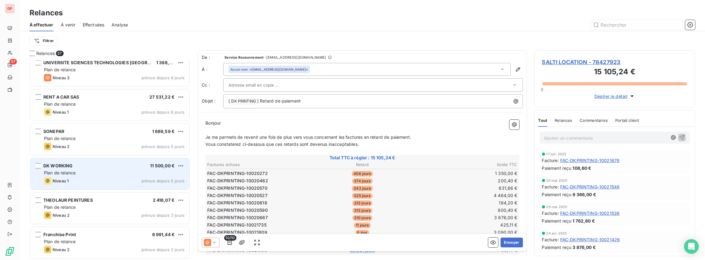
click at [102, 174] on div "Plan de relance" at bounding box center [114, 173] width 140 height 6
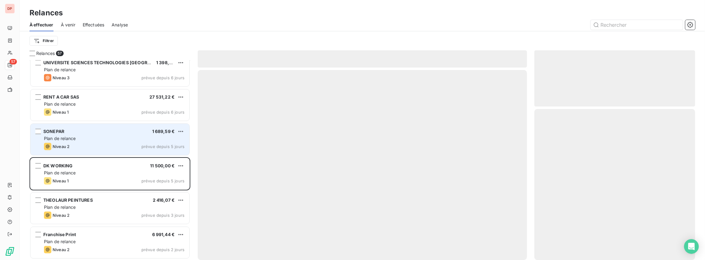
click at [101, 139] on div "Plan de relance" at bounding box center [114, 138] width 140 height 6
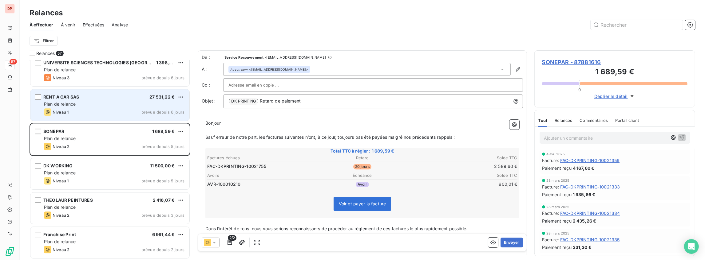
click at [119, 108] on div "Niveau 1 prévue depuis 6 jours" at bounding box center [114, 111] width 140 height 7
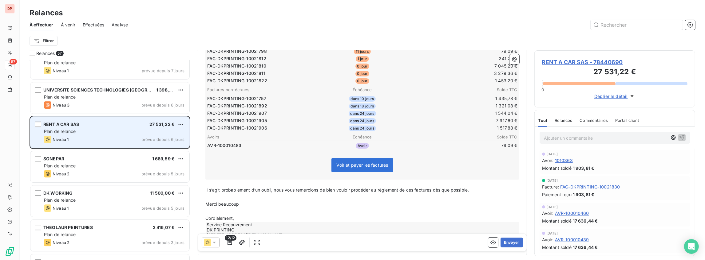
scroll to position [1721, 0]
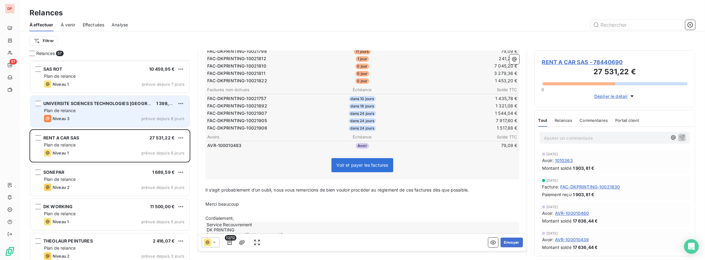
click at [105, 124] on div "UNIVERSITE SCIENCES TECHNOLOGIES LILLE 1 398,36 € Plan de relance Niveau 3 prév…" at bounding box center [109, 111] width 159 height 31
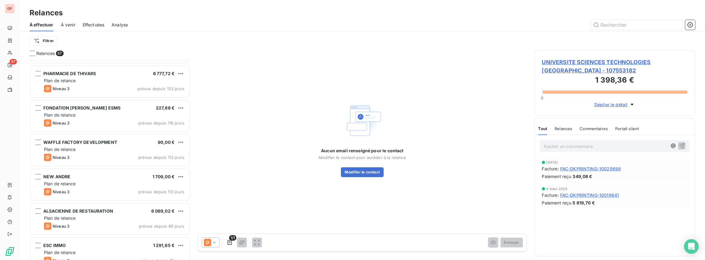
scroll to position [614, 0]
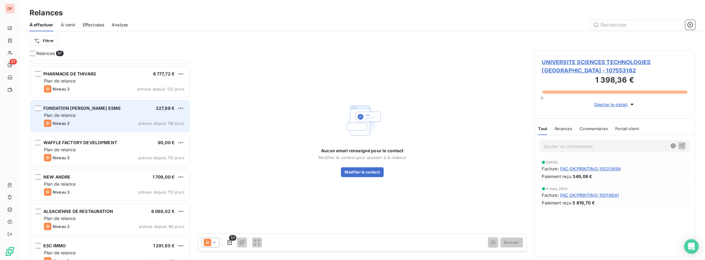
click at [87, 119] on div "FONDATION [PERSON_NAME] ESMS 227,88 € Plan de relance Niveau 3 prévue depuis 11…" at bounding box center [109, 116] width 159 height 31
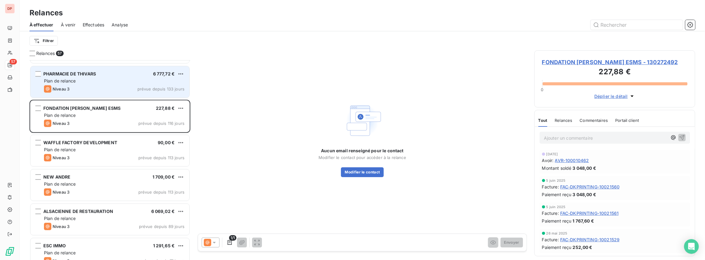
click at [126, 74] on div "PHARMACIE DE THIVARS 6 777,72 €" at bounding box center [114, 74] width 140 height 6
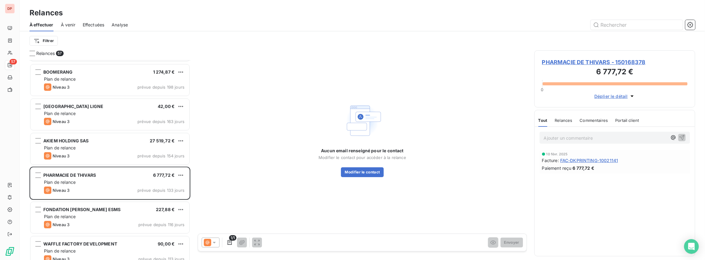
scroll to position [492, 0]
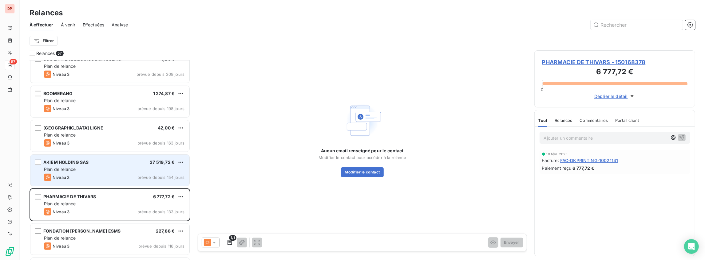
click at [95, 164] on div "AKIEM HOLDING SAS 27 519,72 €" at bounding box center [114, 163] width 140 height 6
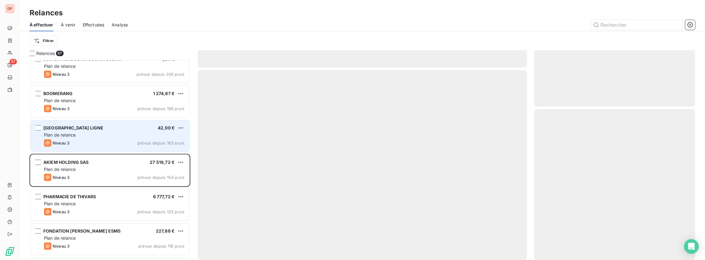
click at [98, 130] on div "FRANCE LIGNE 42,00 €" at bounding box center [114, 128] width 140 height 6
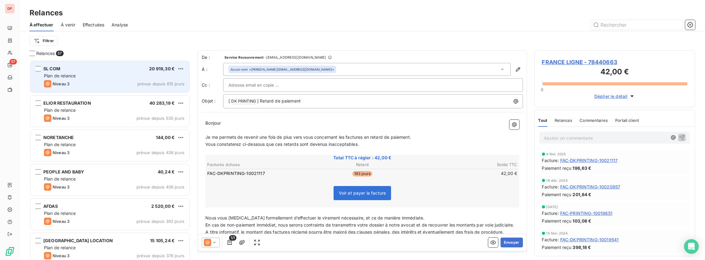
click at [106, 70] on div "SL COM 20 919,30 €" at bounding box center [114, 69] width 140 height 6
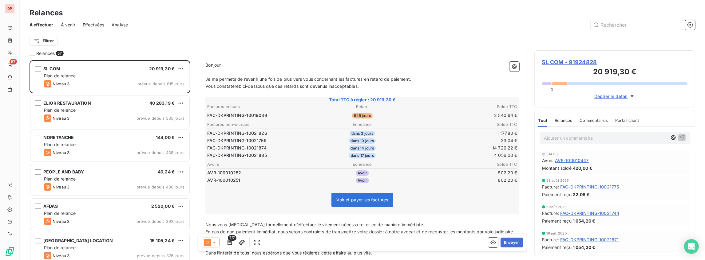
scroll to position [103, 0]
